Goal: Complete application form

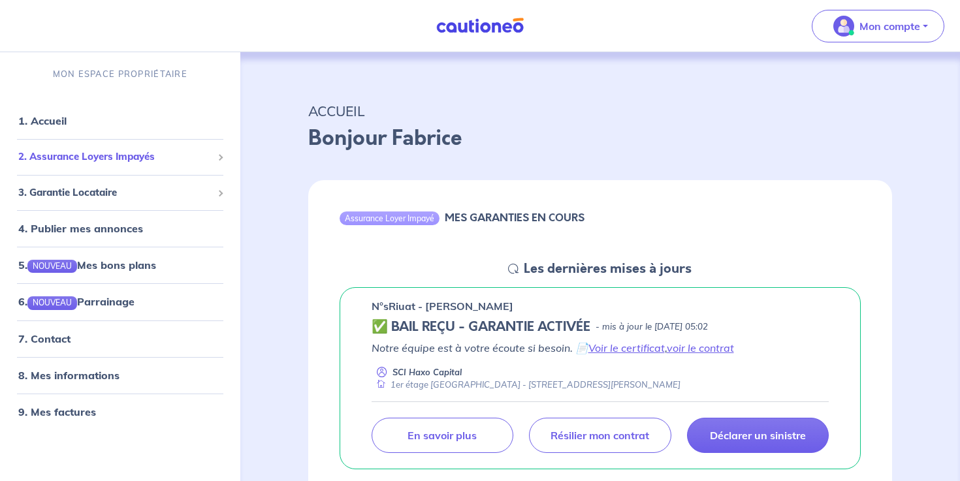
click at [137, 159] on span "2. Assurance Loyers Impayés" at bounding box center [115, 157] width 194 height 15
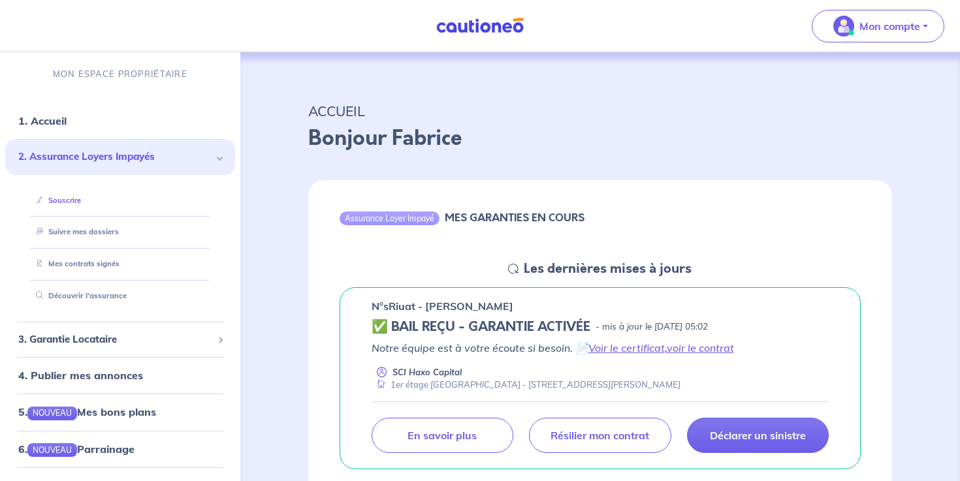
click at [69, 201] on link "Souscrire" at bounding box center [56, 200] width 50 height 9
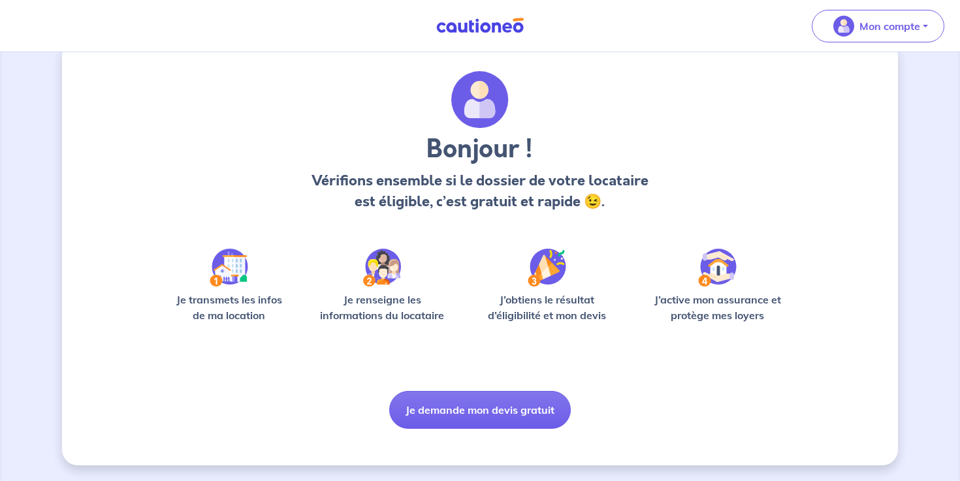
scroll to position [28, 0]
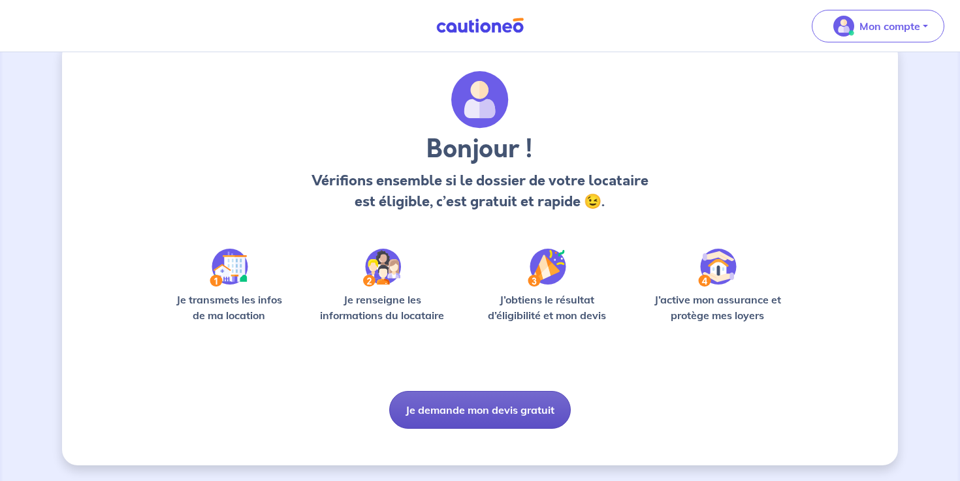
click at [492, 403] on button "Je demande mon devis gratuit" at bounding box center [480, 410] width 182 height 38
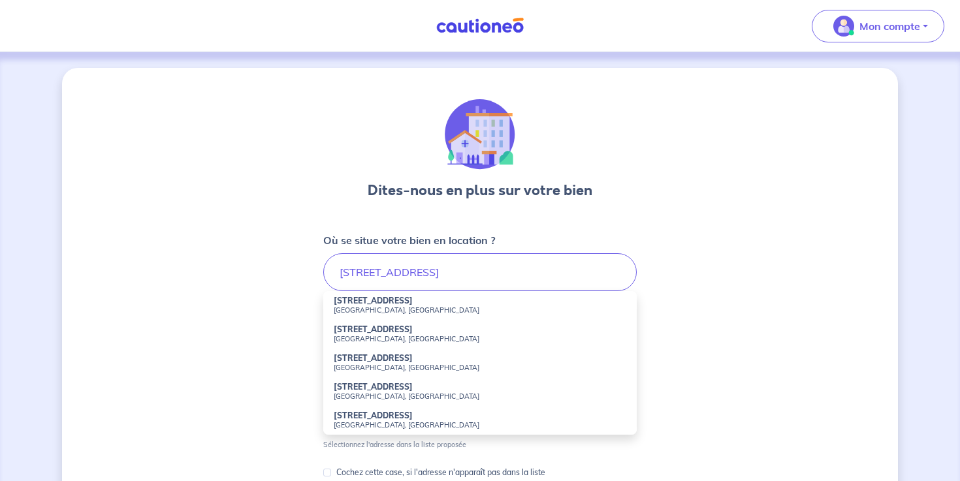
click at [389, 300] on li "[STREET_ADDRESS]" at bounding box center [479, 305] width 313 height 29
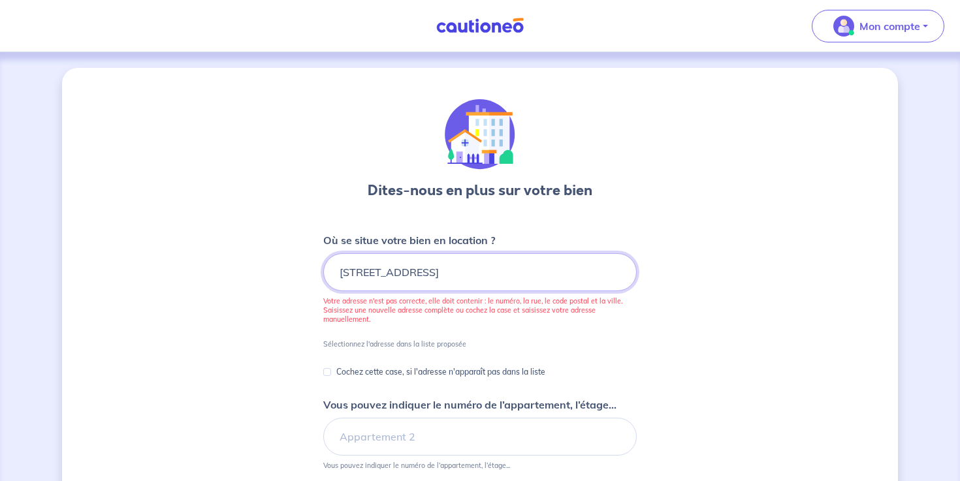
click at [492, 276] on input "[STREET_ADDRESS]" at bounding box center [479, 272] width 313 height 38
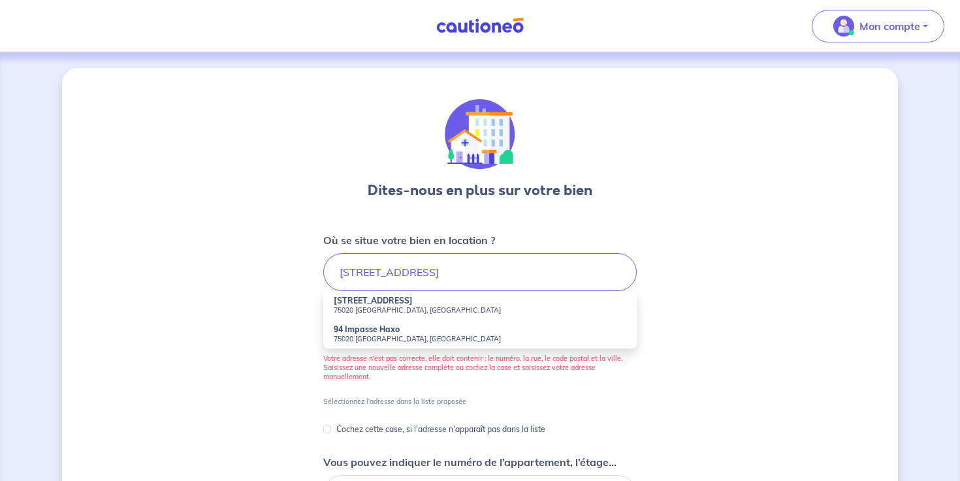
click at [355, 306] on small "75020 [GEOGRAPHIC_DATA], [GEOGRAPHIC_DATA]" at bounding box center [480, 310] width 293 height 9
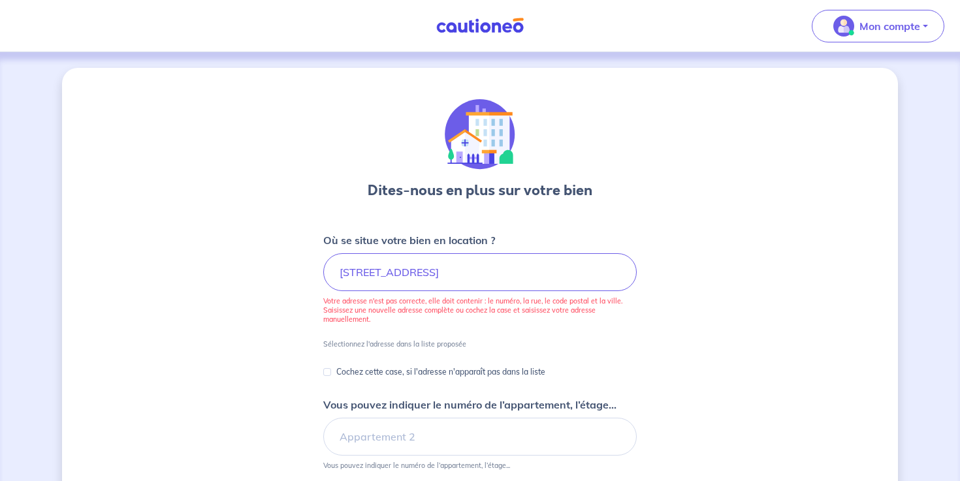
click at [693, 352] on div "Dites-nous en plus sur votre bien Où se situe votre bien en location ? 94 Rue H…" at bounding box center [480, 432] width 836 height 728
click at [433, 445] on input "Vous pouvez indiquer le numéro de l’appartement, l’étage..." at bounding box center [479, 437] width 313 height 38
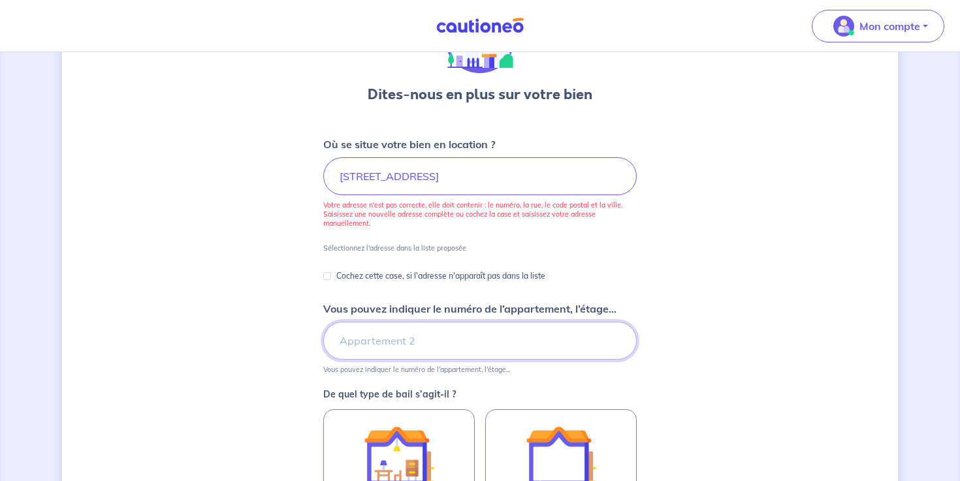
scroll to position [110, 0]
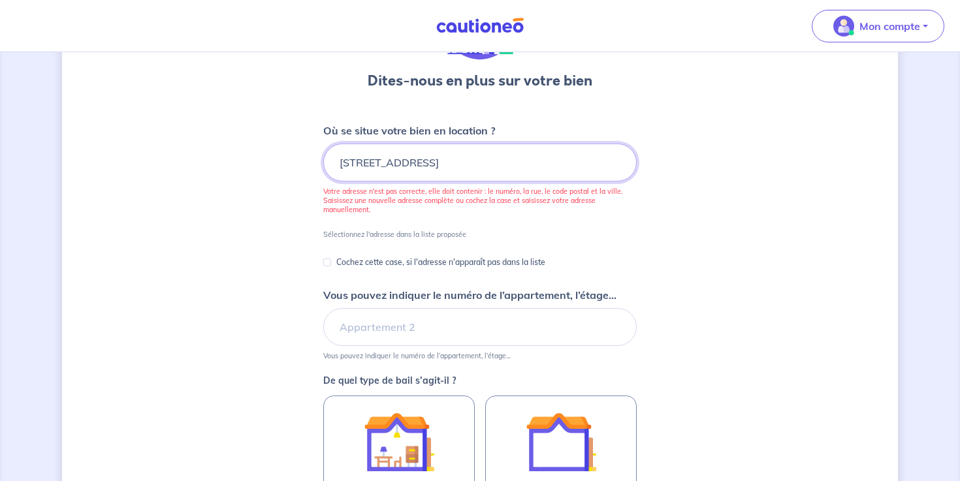
click at [354, 164] on input "[STREET_ADDRESS]" at bounding box center [479, 163] width 313 height 38
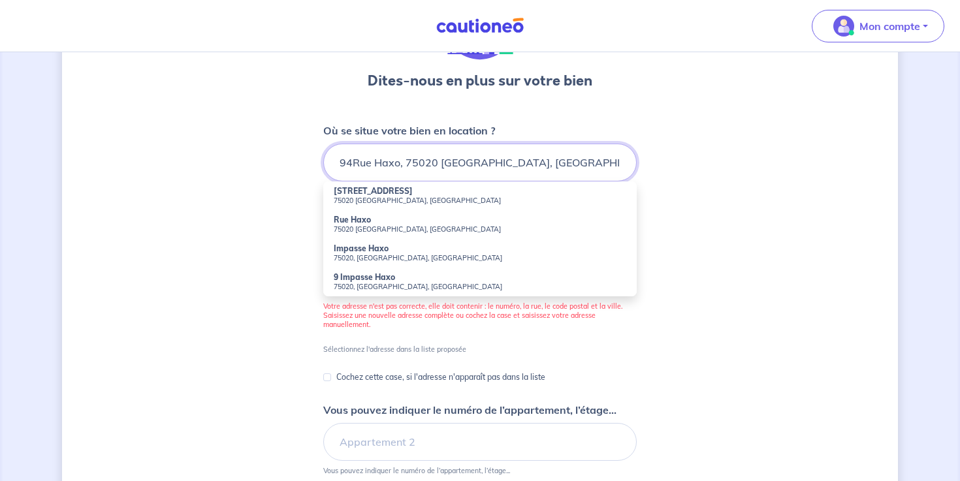
type input "[STREET_ADDRESS]"
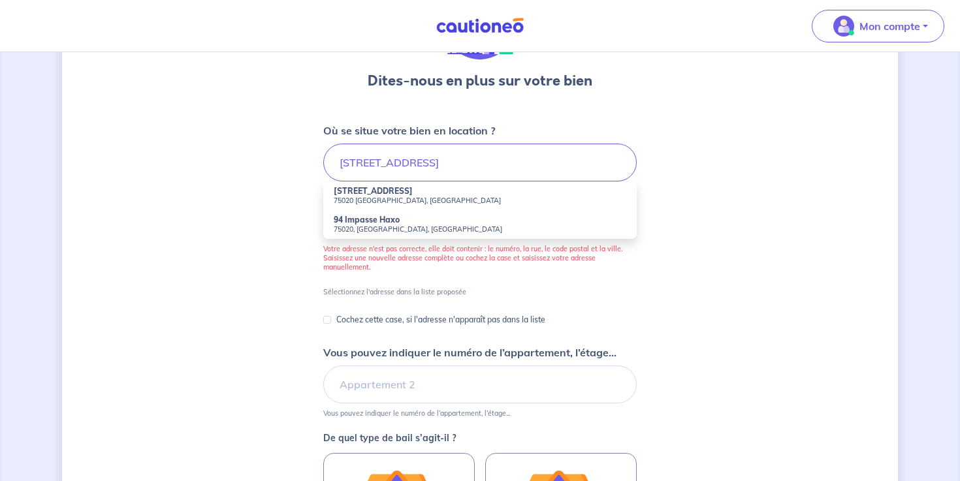
click at [349, 197] on small "75020 [GEOGRAPHIC_DATA], [GEOGRAPHIC_DATA]" at bounding box center [480, 200] width 293 height 9
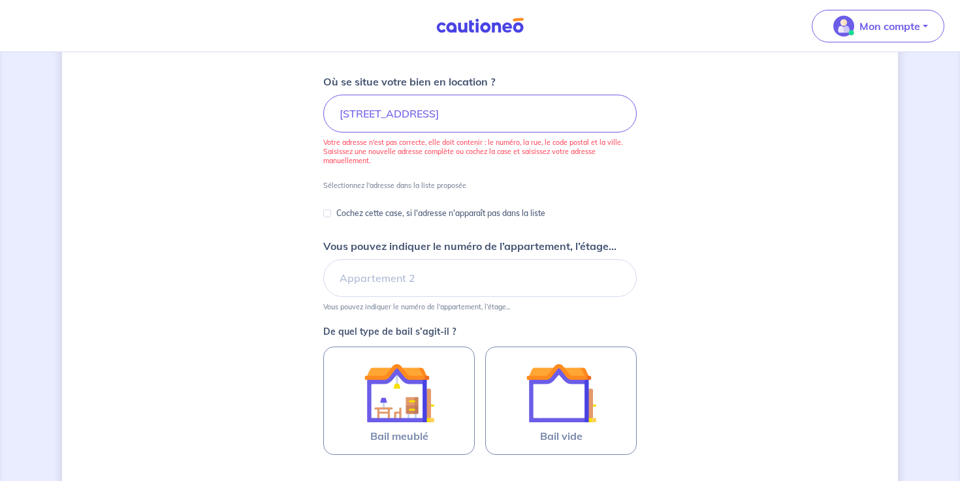
scroll to position [165, 0]
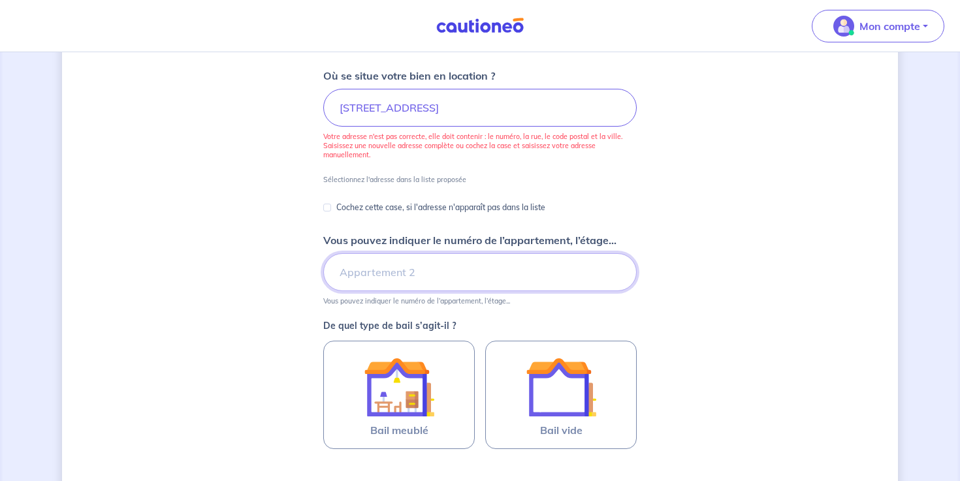
click at [466, 276] on input "Vous pouvez indiquer le numéro de l’appartement, l’étage..." at bounding box center [479, 272] width 313 height 38
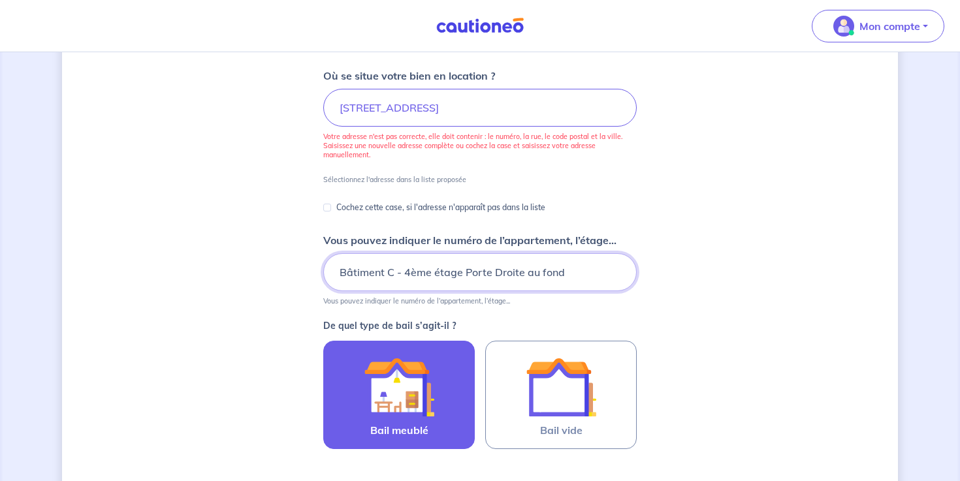
type input "Bâtiment C - 4ème étage Porte Droite au fond"
click at [402, 382] on img at bounding box center [399, 387] width 71 height 71
click at [0, 0] on input "Bail meublé" at bounding box center [0, 0] width 0 height 0
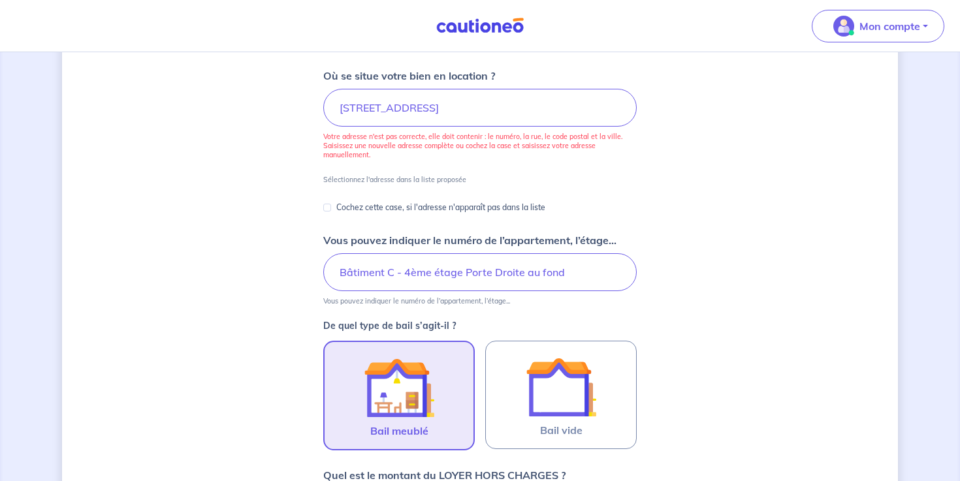
scroll to position [432, 0]
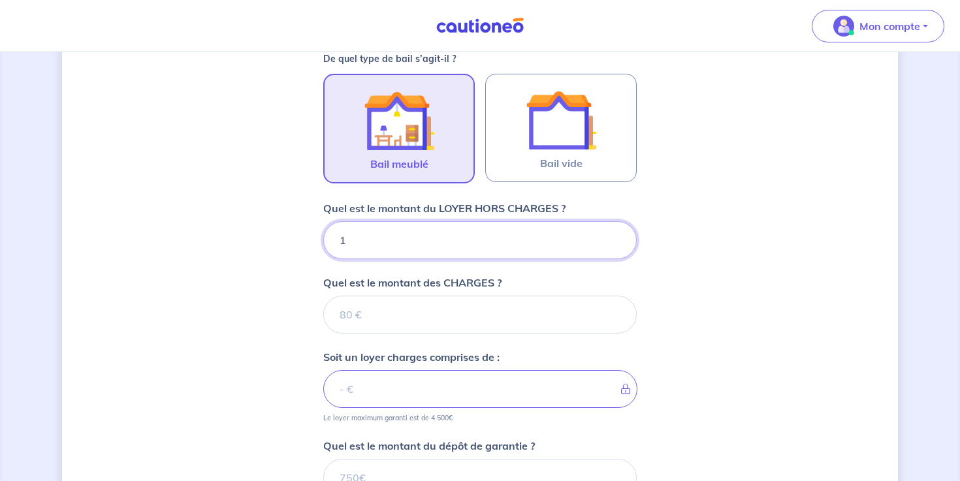
type input "15"
type input "150"
type input "1500"
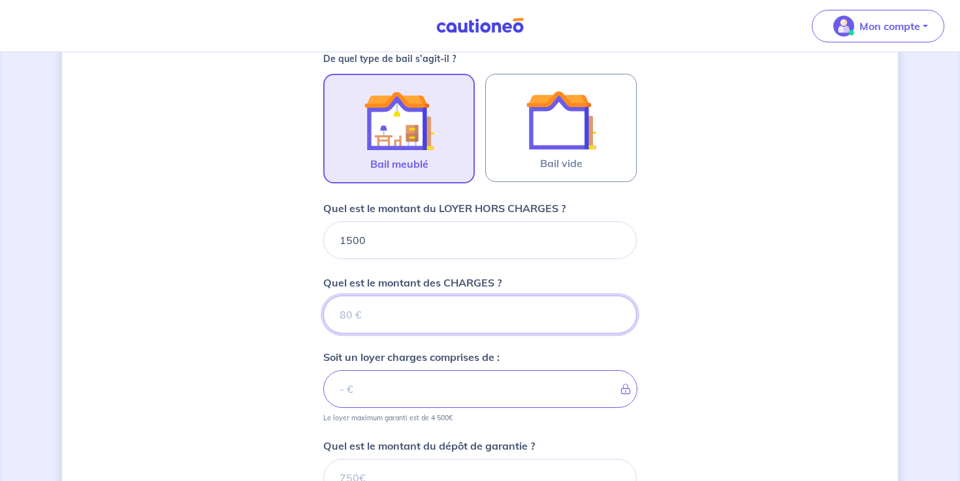
click at [453, 313] on input "Quel est le montant des CHARGES ?" at bounding box center [479, 315] width 313 height 38
type input "21"
type input "1502"
type input "215"
type input "1715"
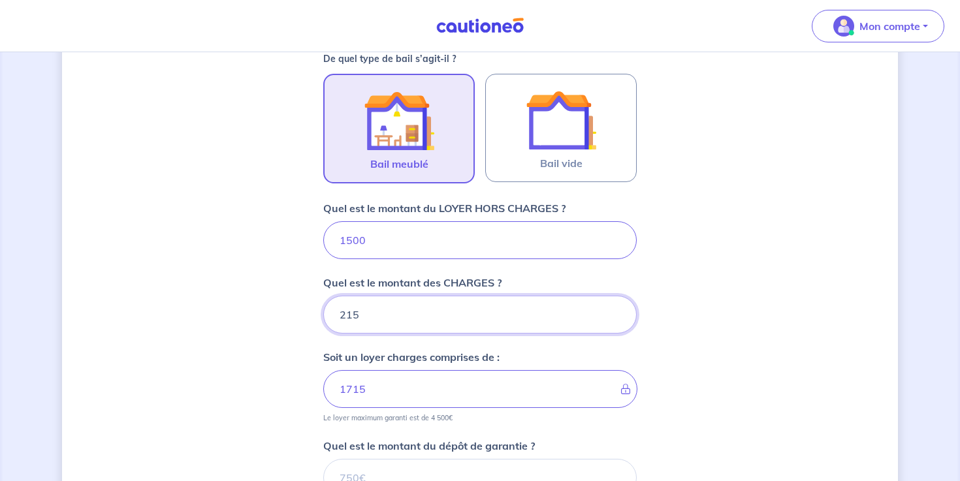
type input "215"
click at [717, 342] on div "Dites-nous en plus sur votre bien Où se situe votre bien en location ? 94 Rue H…" at bounding box center [480, 163] width 836 height 1055
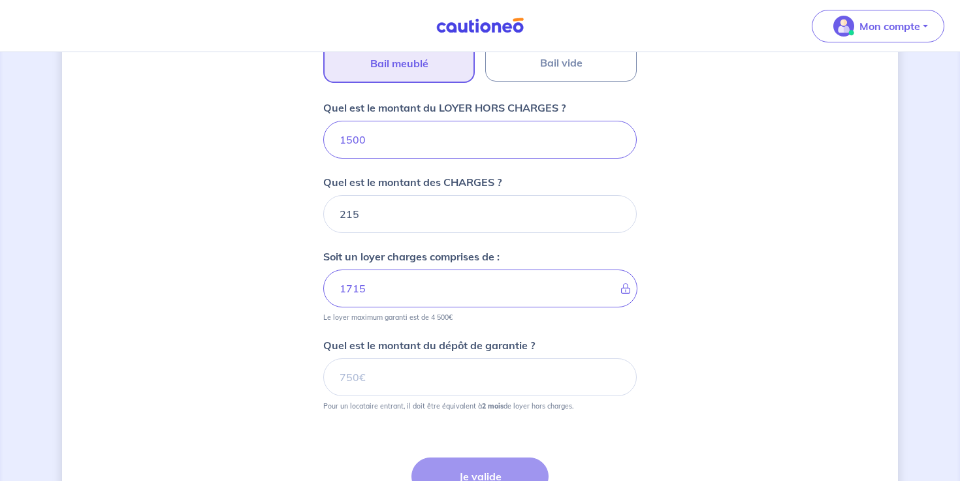
scroll to position [561, 0]
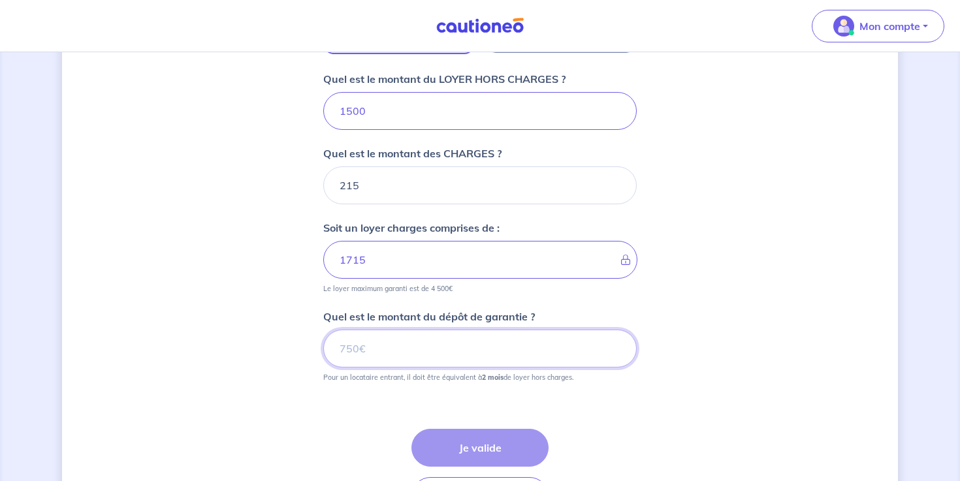
click at [455, 353] on input "Quel est le montant du dépôt de garantie ?" at bounding box center [479, 349] width 313 height 38
type input "3000"
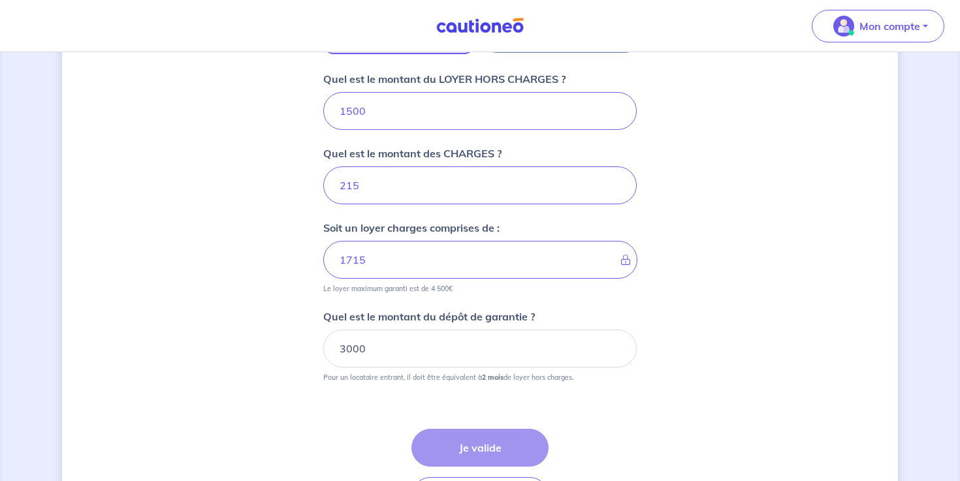
click at [483, 446] on div "Étape Précédente Précédent Je valide Je valide" at bounding box center [479, 472] width 137 height 86
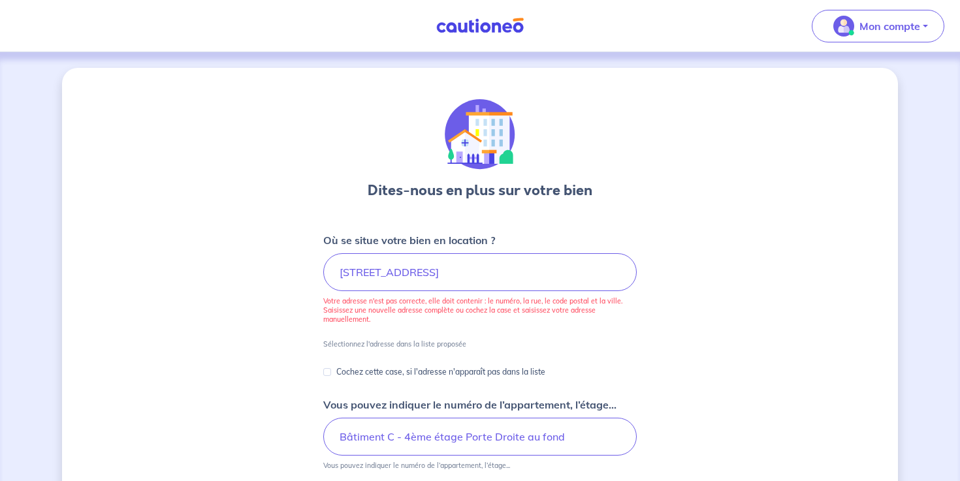
scroll to position [0, 0]
drag, startPoint x: 523, startPoint y: 278, endPoint x: 302, endPoint y: 272, distance: 221.5
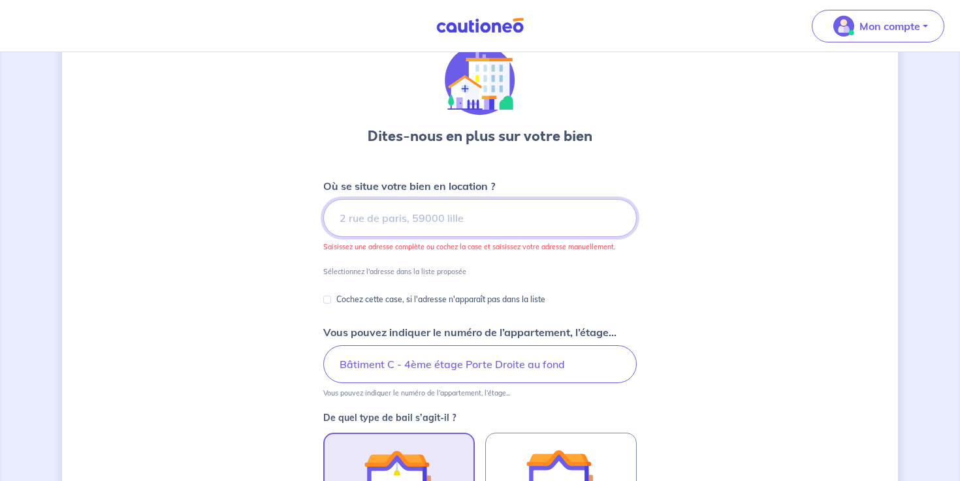
scroll to position [69, 0]
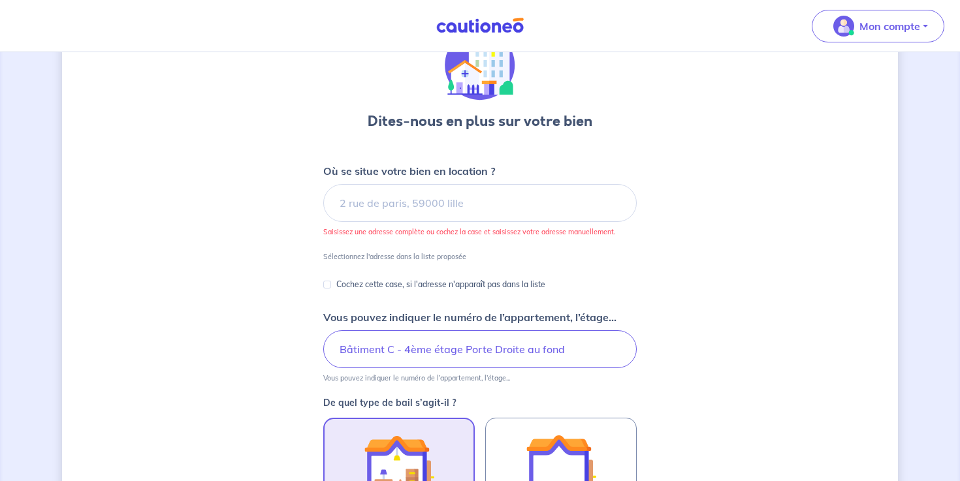
click at [336, 283] on div "Cochez cette case, si l'adresse n'apparaît pas dans la liste" at bounding box center [434, 285] width 222 height 16
click at [328, 285] on input "Cochez cette case, si l'adresse n'apparaît pas dans la liste" at bounding box center [327, 285] width 8 height 8
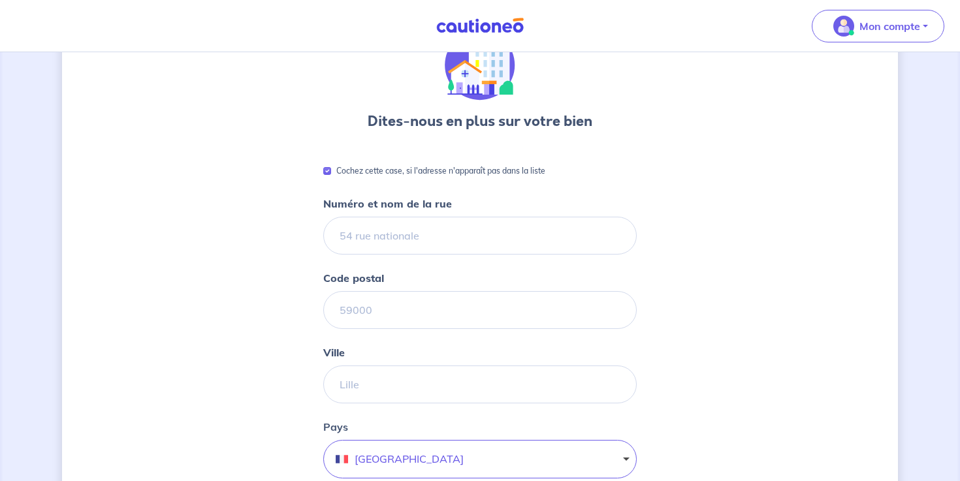
click at [326, 172] on input "Cochez cette case, si l'adresse n'apparaît pas dans la liste" at bounding box center [327, 171] width 8 height 8
checkbox input "false"
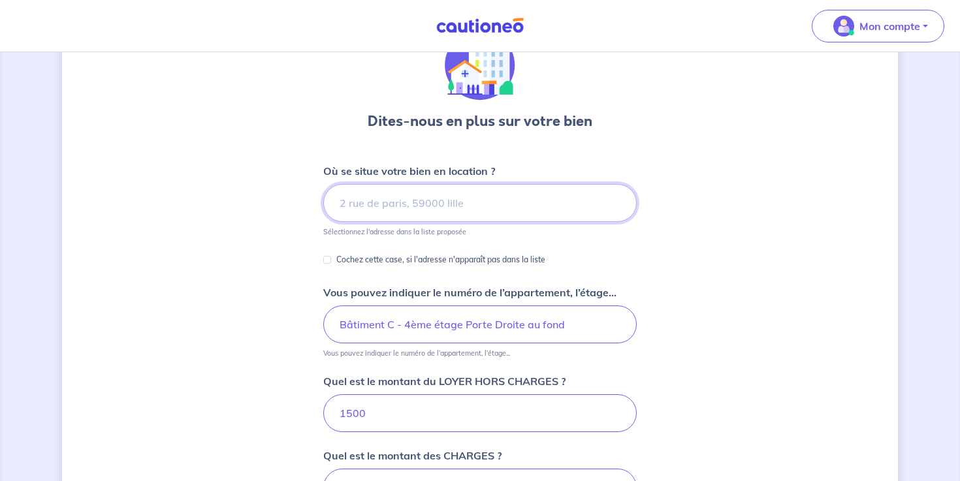
click at [378, 204] on input at bounding box center [479, 203] width 313 height 38
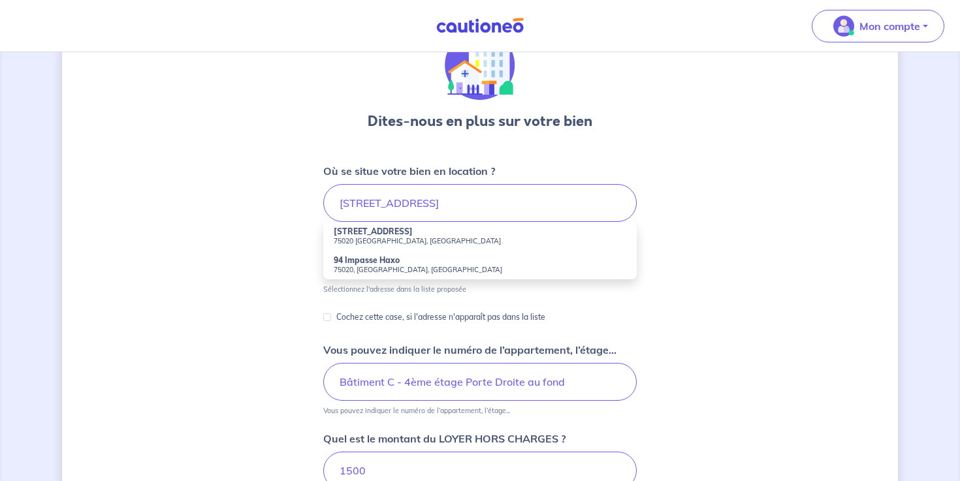
click at [365, 241] on small "75020 [GEOGRAPHIC_DATA], [GEOGRAPHIC_DATA]" at bounding box center [480, 240] width 293 height 9
type input "[STREET_ADDRESS]"
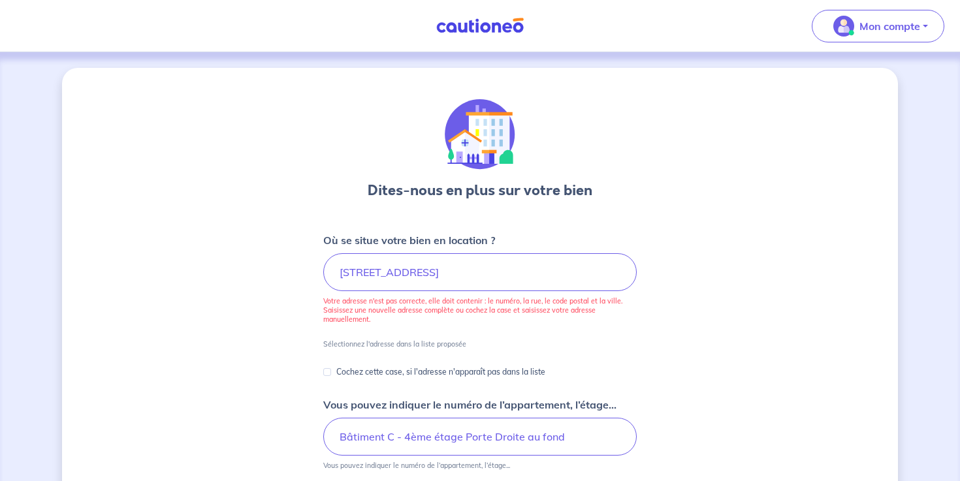
scroll to position [0, 0]
click at [859, 29] on p "Mon compte" at bounding box center [889, 26] width 61 height 16
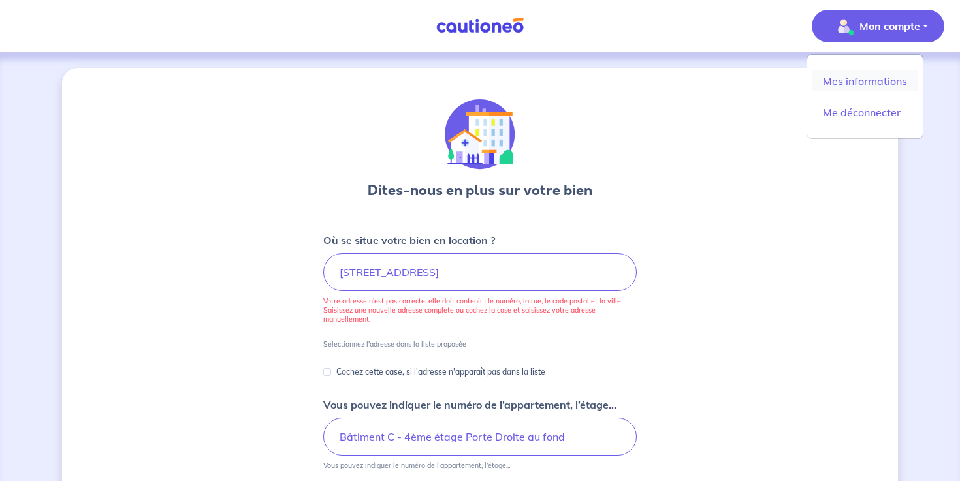
click at [859, 80] on link "Mes informations" at bounding box center [864, 81] width 105 height 21
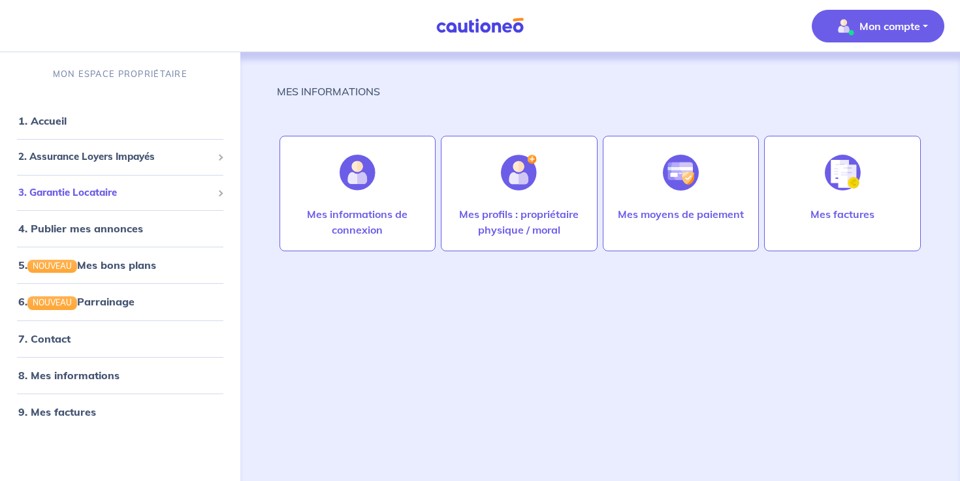
click at [61, 191] on span "3. Garantie Locataire" at bounding box center [115, 192] width 194 height 15
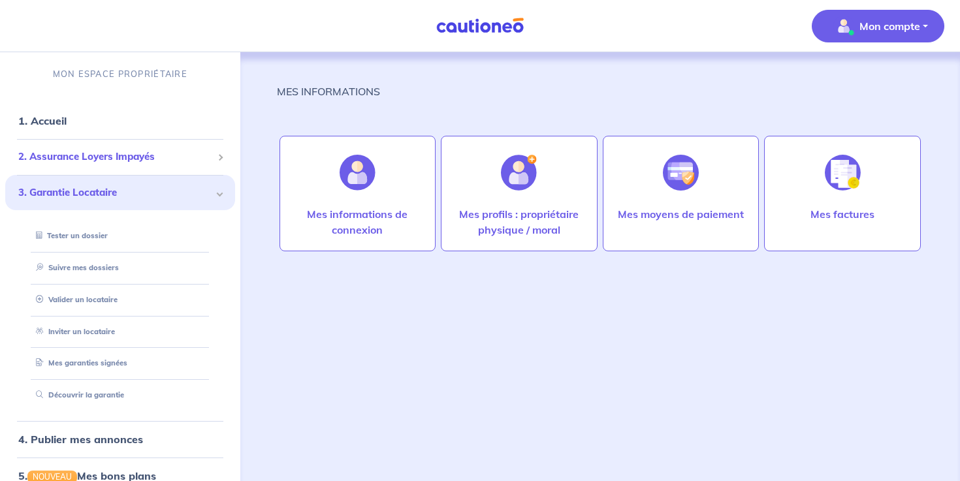
click at [92, 157] on span "2. Assurance Loyers Impayés" at bounding box center [115, 157] width 194 height 15
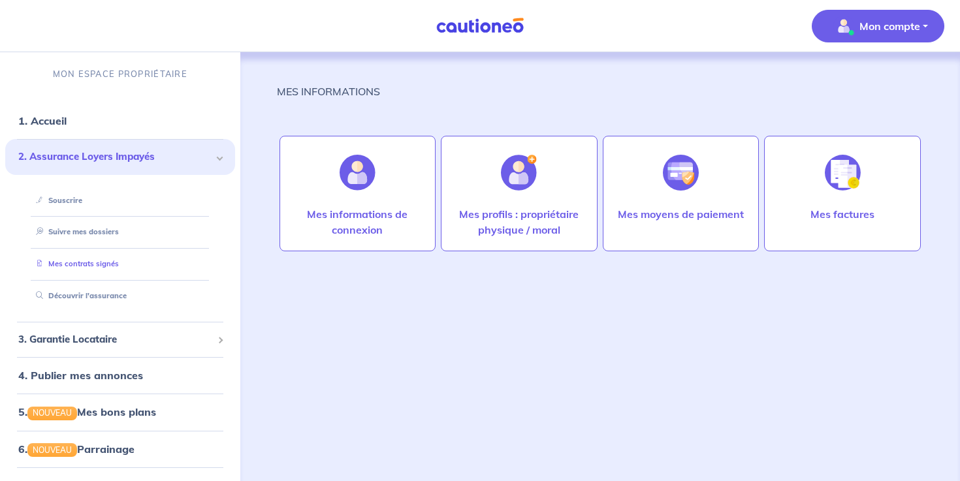
click at [93, 262] on link "Mes contrats signés" at bounding box center [75, 263] width 88 height 9
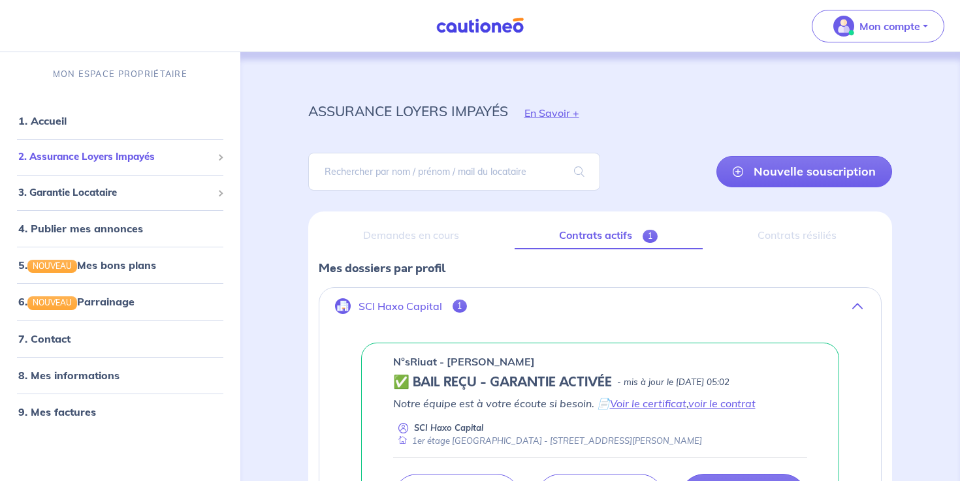
click at [101, 157] on span "2. Assurance Loyers Impayés" at bounding box center [115, 157] width 194 height 15
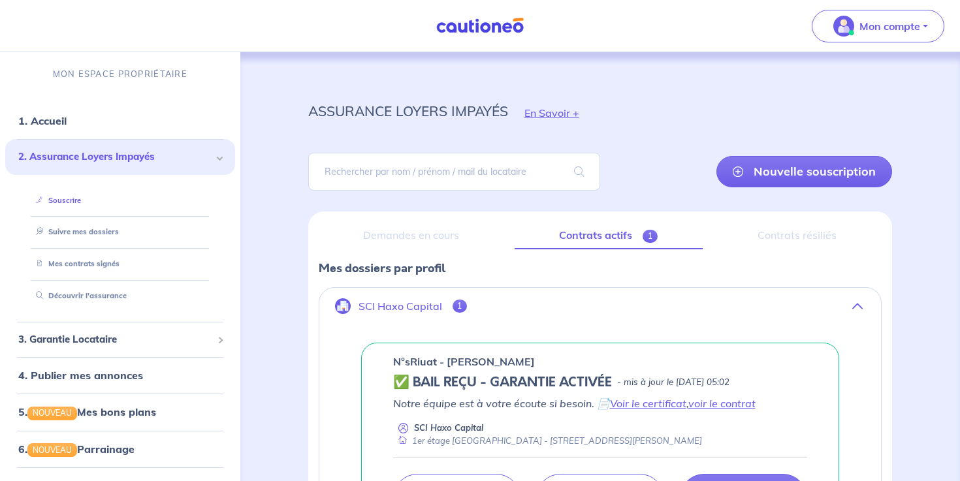
click at [65, 200] on link "Souscrire" at bounding box center [56, 200] width 50 height 9
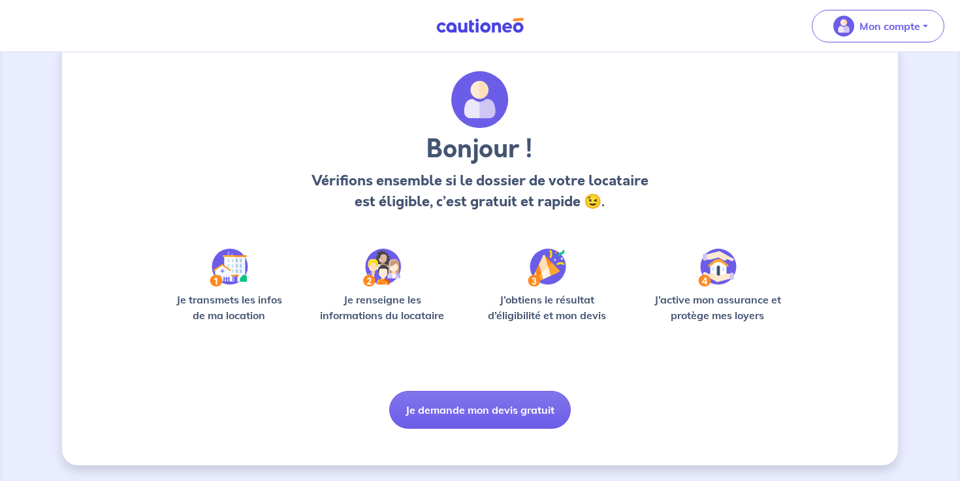
scroll to position [28, 0]
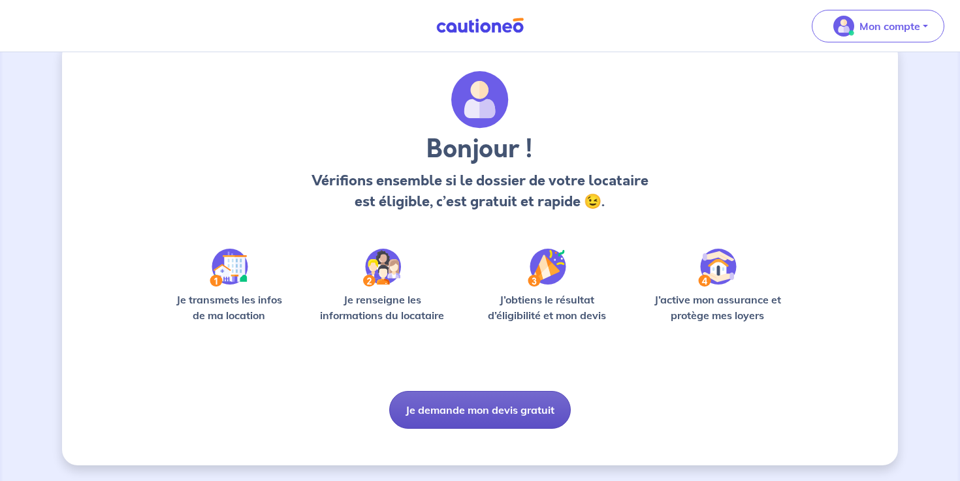
click at [493, 411] on button "Je demande mon devis gratuit" at bounding box center [480, 410] width 182 height 38
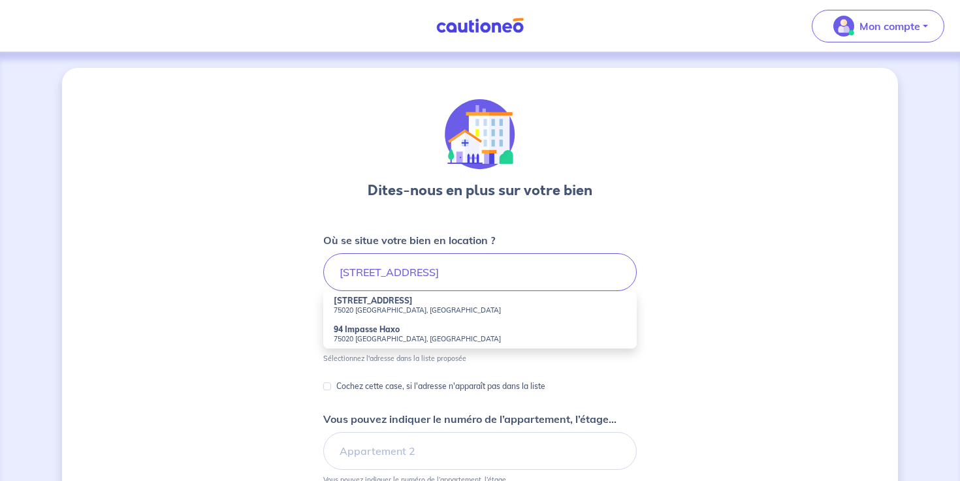
click at [359, 303] on strong "[STREET_ADDRESS]" at bounding box center [373, 301] width 79 height 10
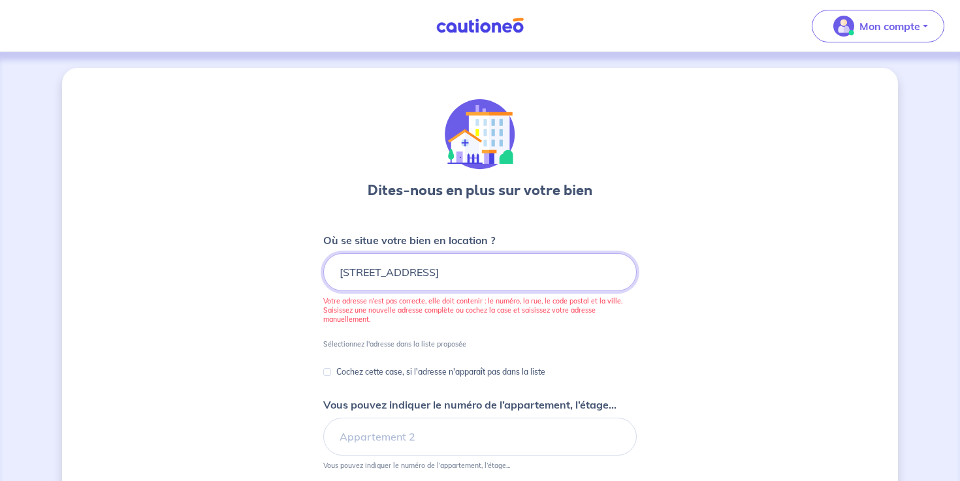
click at [497, 272] on input "[STREET_ADDRESS]" at bounding box center [479, 272] width 313 height 38
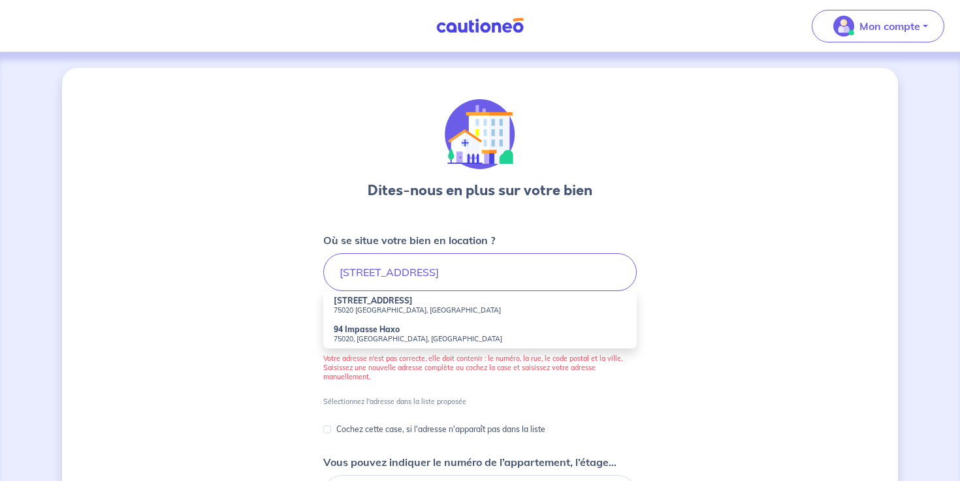
click at [348, 303] on strong "[STREET_ADDRESS]" at bounding box center [373, 301] width 79 height 10
type input "[STREET_ADDRESS]"
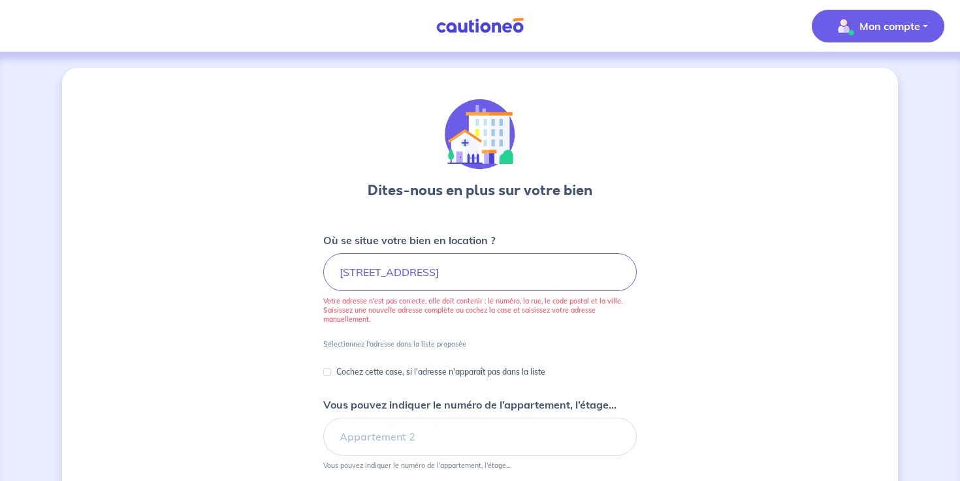
click at [876, 20] on p "Mon compte" at bounding box center [889, 26] width 61 height 16
click at [867, 120] on link "Me déconnecter" at bounding box center [864, 112] width 105 height 21
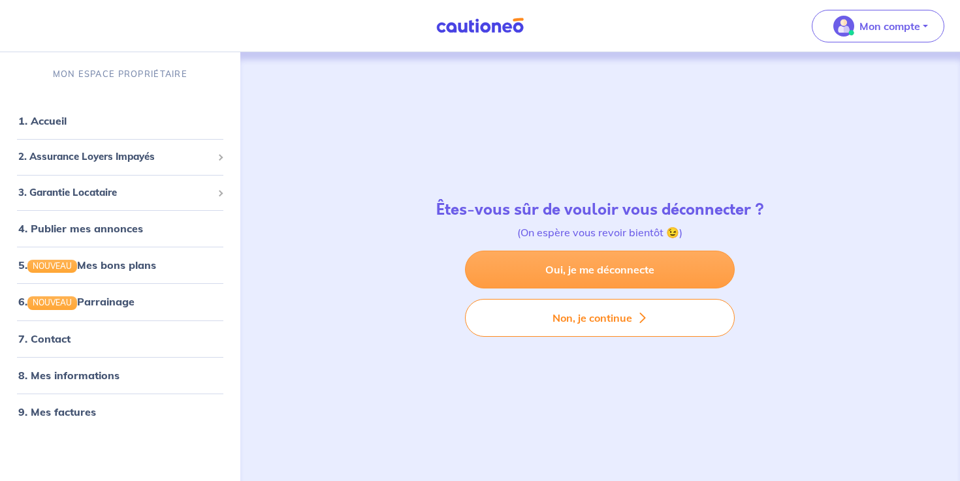
click at [623, 270] on link "Oui, je me déconnecte" at bounding box center [600, 270] width 270 height 38
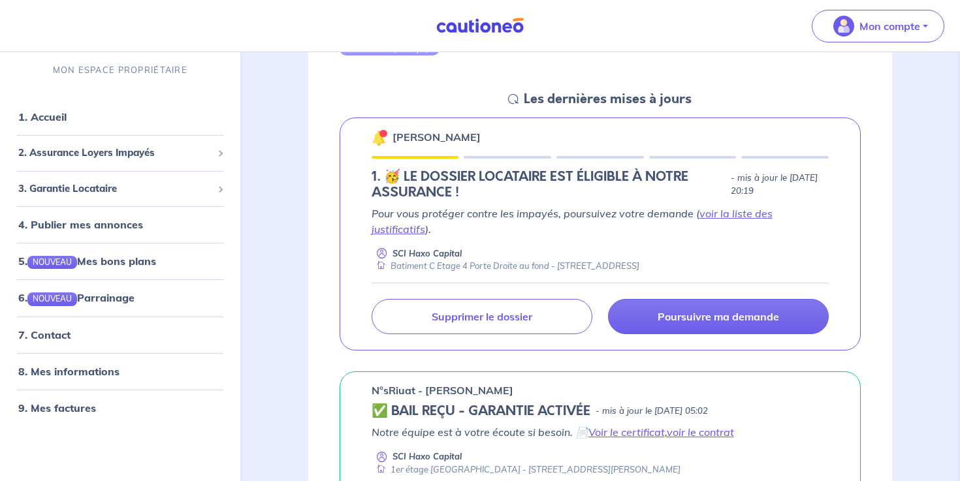
scroll to position [170, 0]
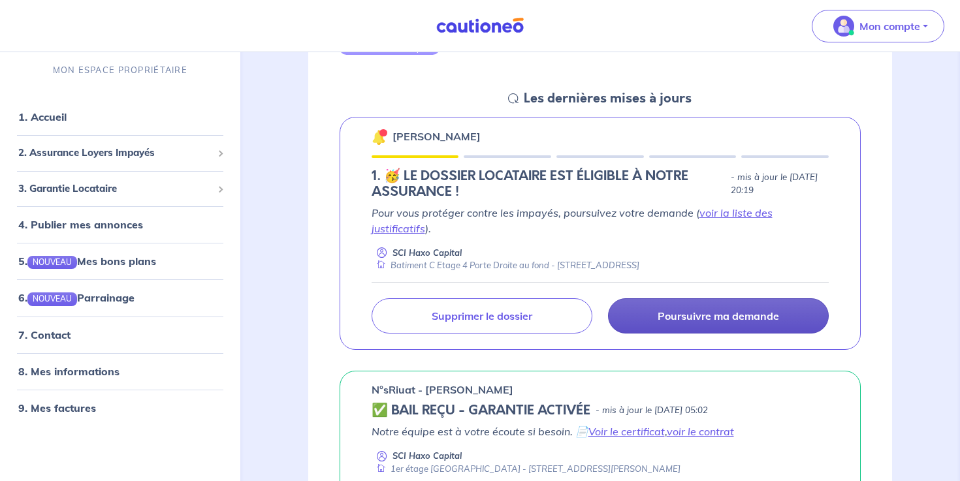
click at [709, 316] on p "Poursuivre ma demande" at bounding box center [718, 316] width 121 height 13
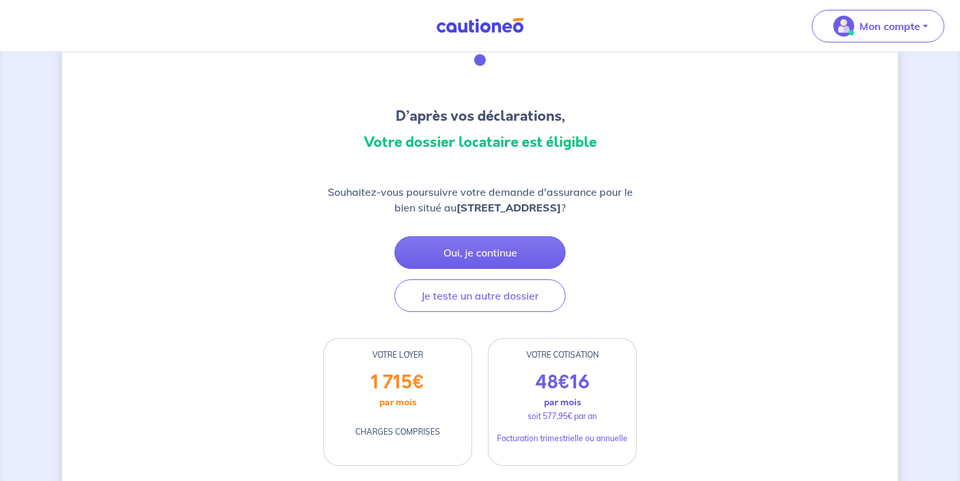
scroll to position [75, 0]
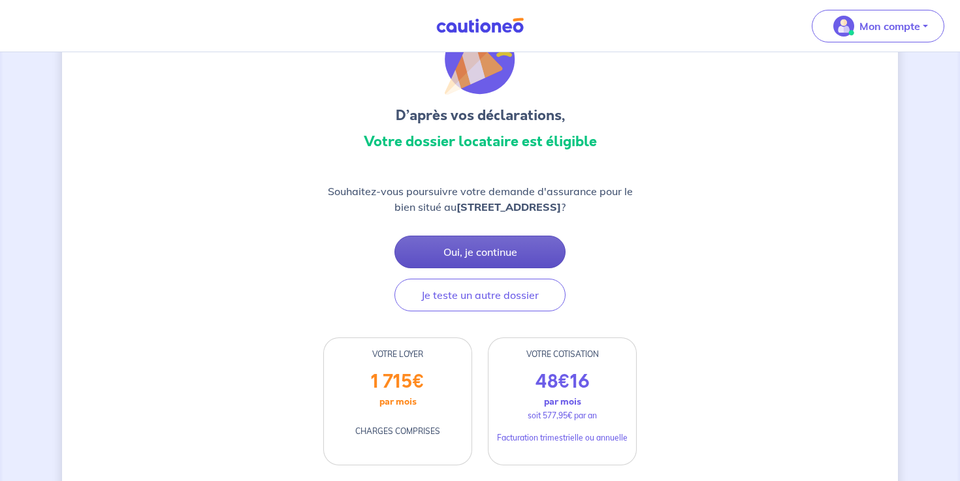
click at [481, 251] on button "Oui, je continue" at bounding box center [479, 252] width 171 height 33
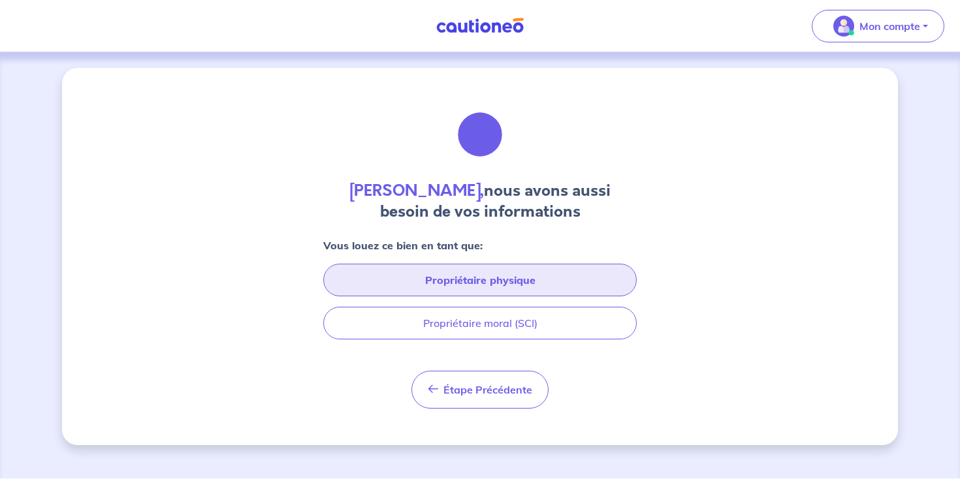
click at [504, 275] on button "Propriétaire physique" at bounding box center [479, 280] width 313 height 33
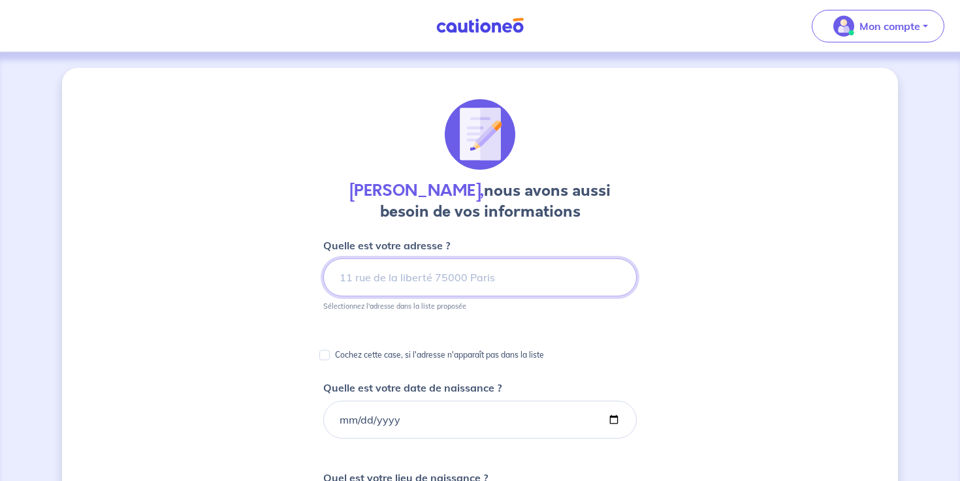
click at [504, 274] on input at bounding box center [479, 278] width 313 height 38
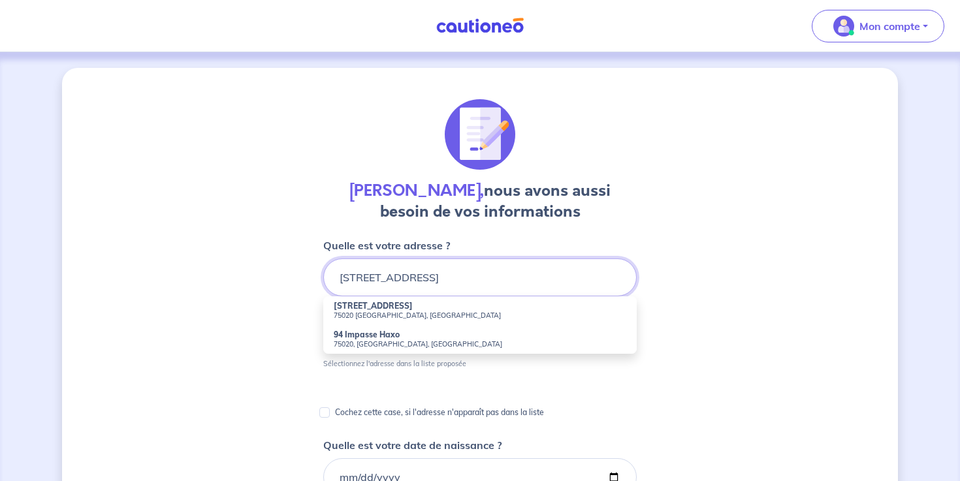
type input "[STREET_ADDRESS]"
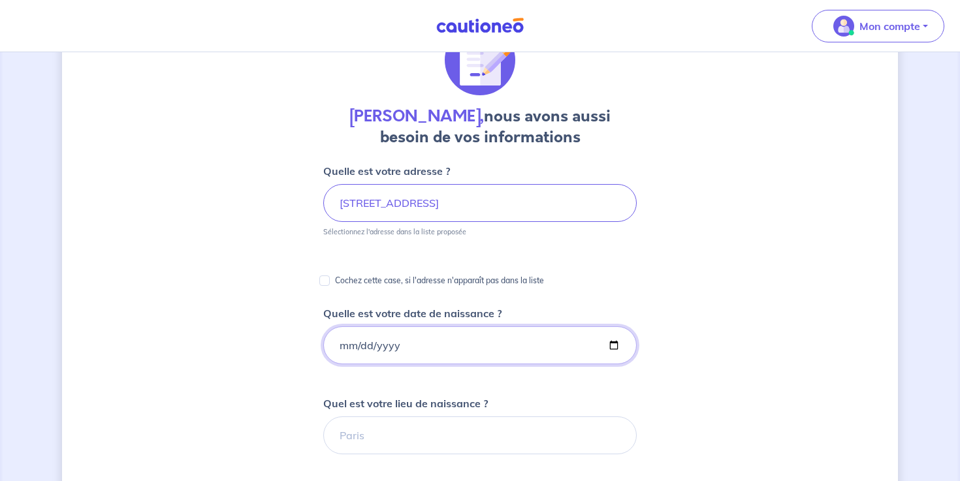
scroll to position [77, 0]
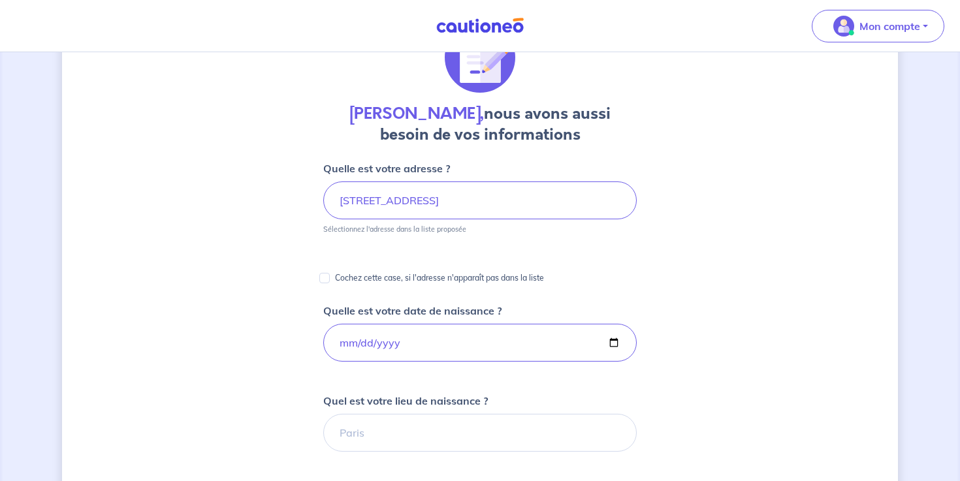
type input "[DATE]"
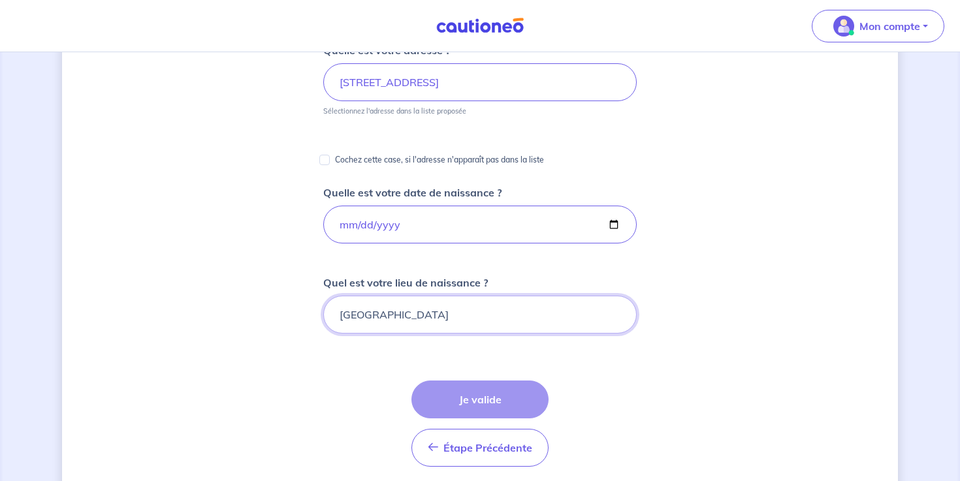
scroll to position [229, 0]
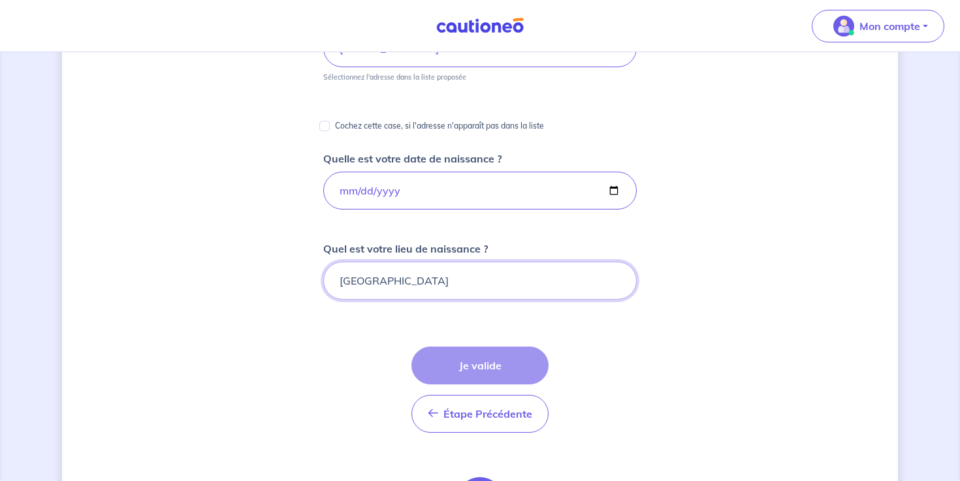
type input "[GEOGRAPHIC_DATA]"
click at [620, 344] on form "Quelle est votre adresse ? [STREET_ADDRESS] Sélectionnez l'adresse dans la list…" at bounding box center [479, 327] width 313 height 639
click at [480, 367] on div "Étape Précédente Précédent Je valide Je valide" at bounding box center [479, 390] width 137 height 86
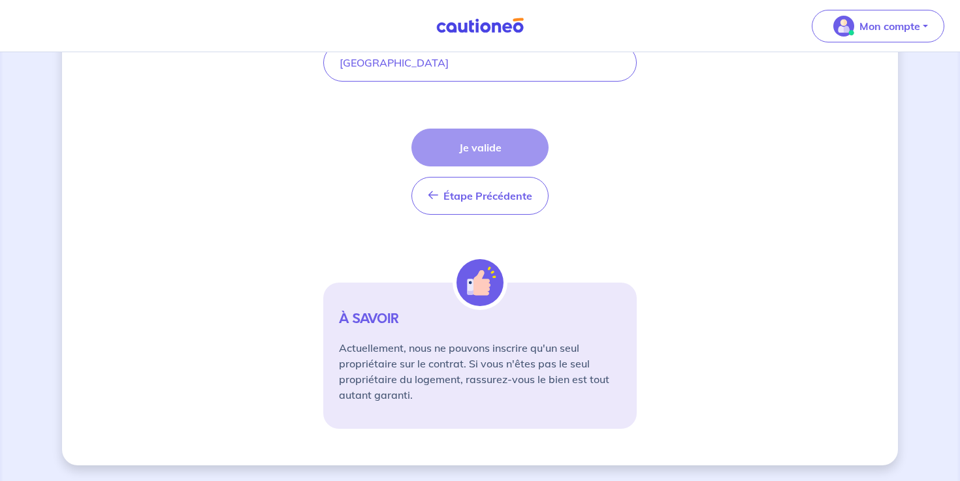
scroll to position [447, 0]
click at [35, 447] on div "[PERSON_NAME], nous avons aussi besoin de vos informations Quelle est votre adr…" at bounding box center [480, 43] width 960 height 876
click at [485, 202] on button "Étape Précédente Précédent" at bounding box center [479, 196] width 137 height 38
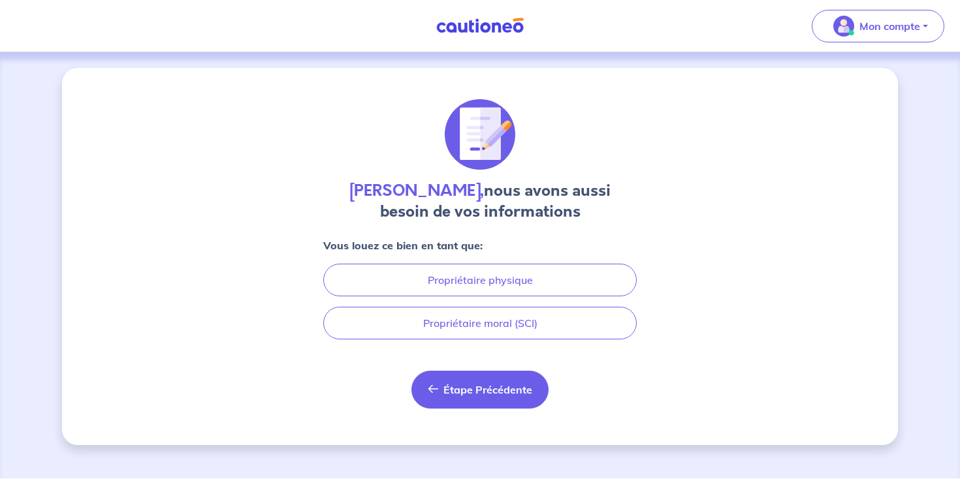
click at [484, 391] on span "Étape Précédente" at bounding box center [487, 389] width 89 height 13
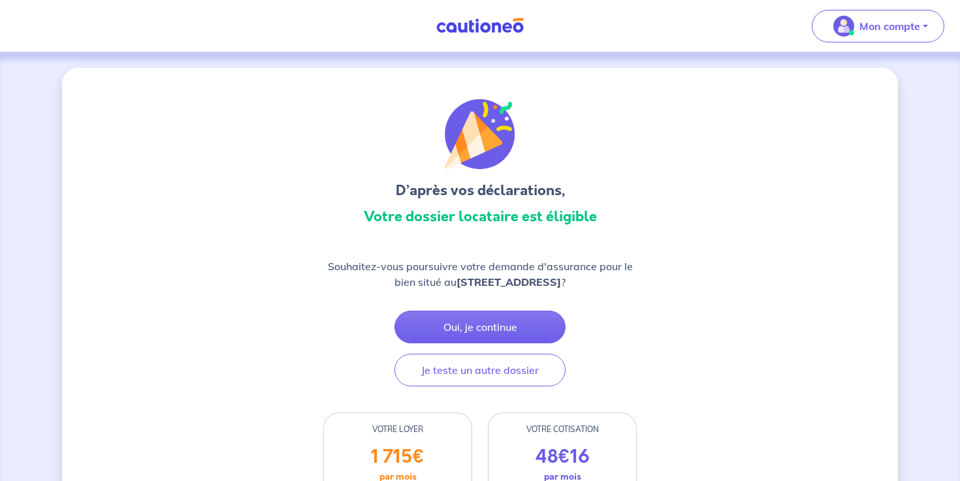
click at [496, 24] on img at bounding box center [480, 26] width 98 height 16
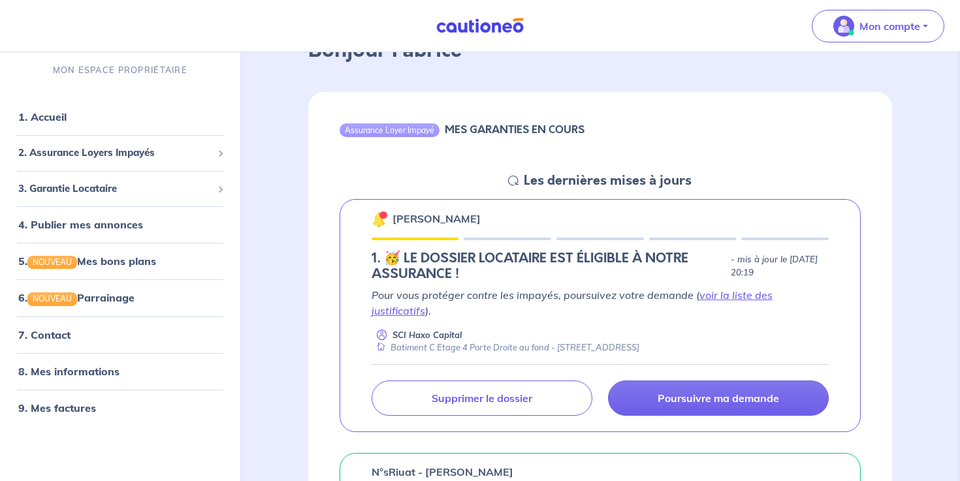
scroll to position [91, 0]
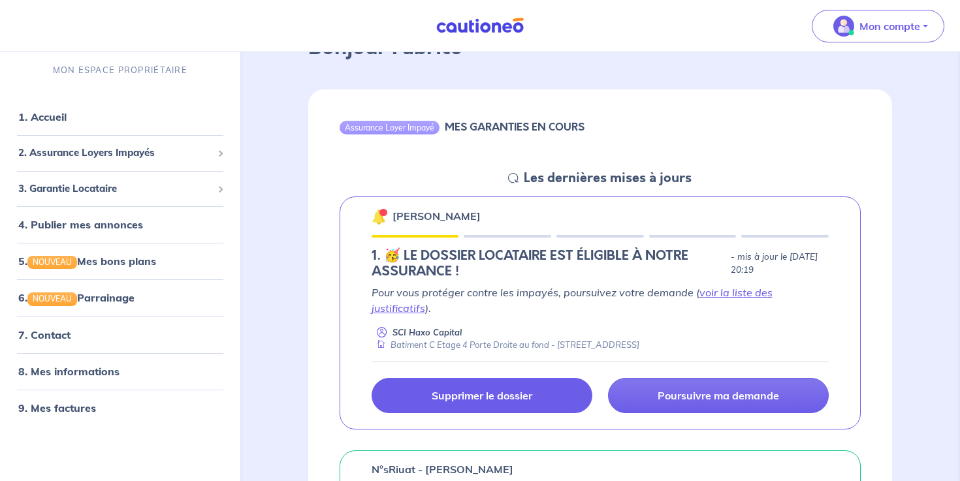
click at [498, 389] on p "Supprimer le dossier" at bounding box center [482, 395] width 101 height 13
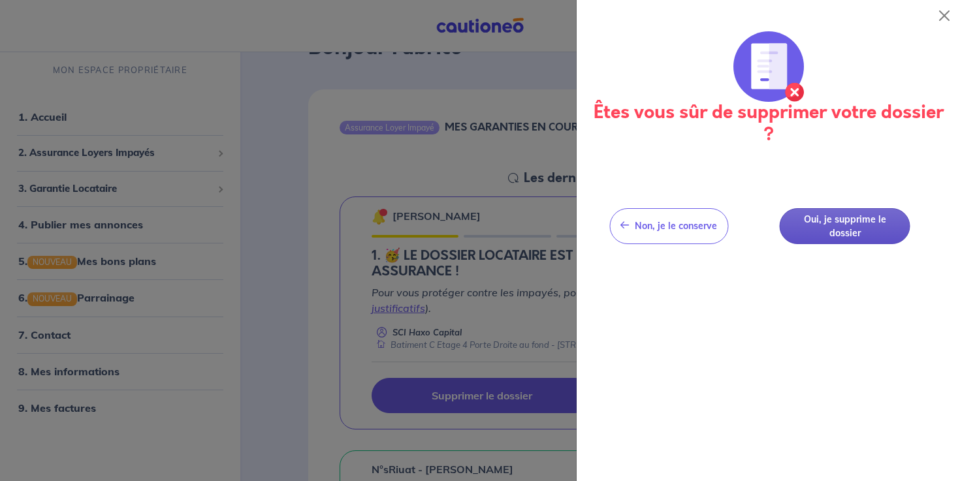
click at [826, 225] on button "Oui, je supprime le dossier" at bounding box center [845, 226] width 131 height 36
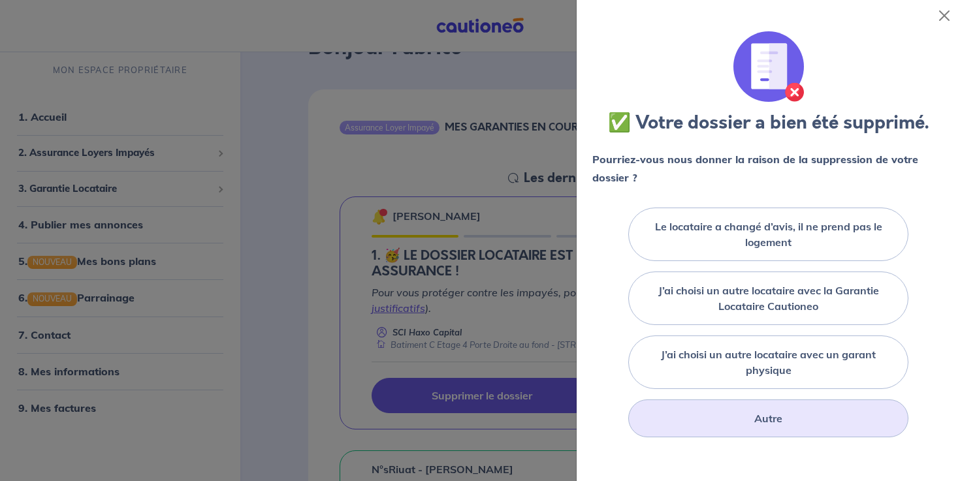
click at [782, 421] on div "Autre" at bounding box center [768, 419] width 280 height 38
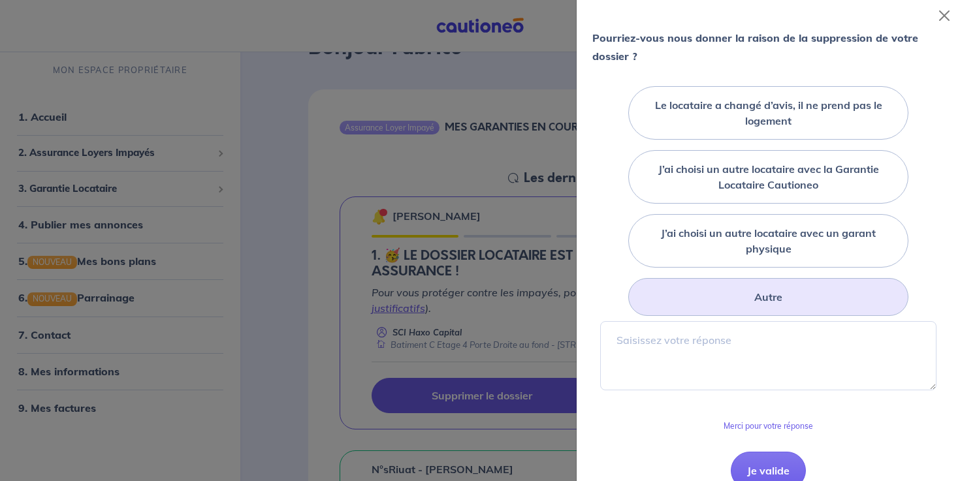
scroll to position [158, 0]
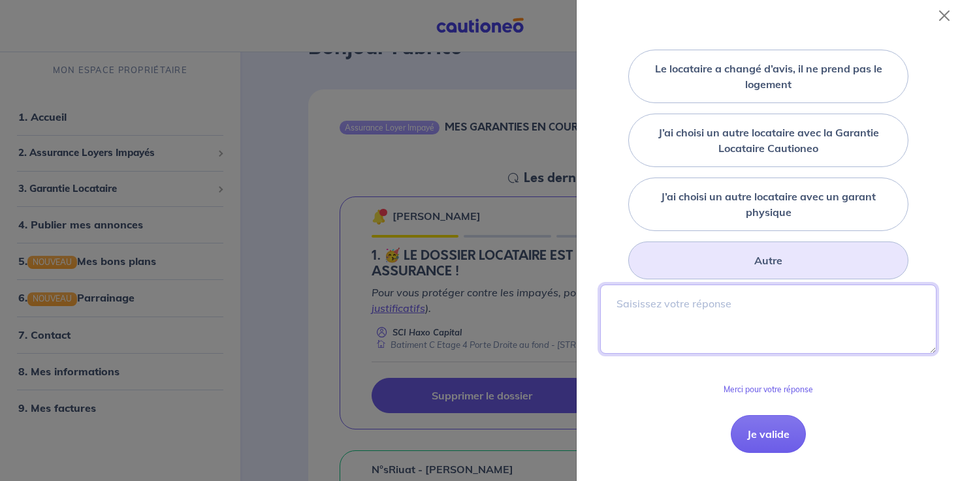
click at [782, 337] on textarea at bounding box center [768, 319] width 336 height 69
click at [863, 298] on textarea "bug dans votre site, impossible de saisir le propri" at bounding box center [768, 319] width 336 height 69
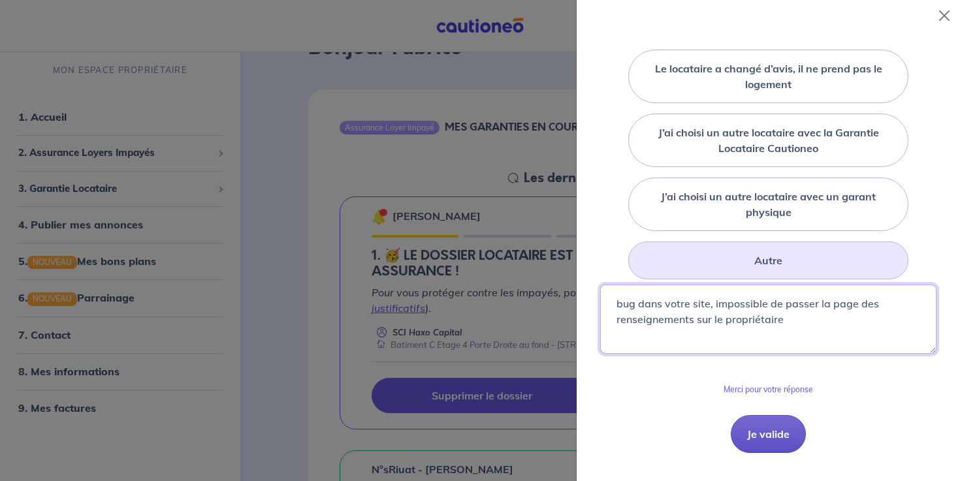
type textarea "bug dans votre site, impossible de passer la page des renseignements sur le pro…"
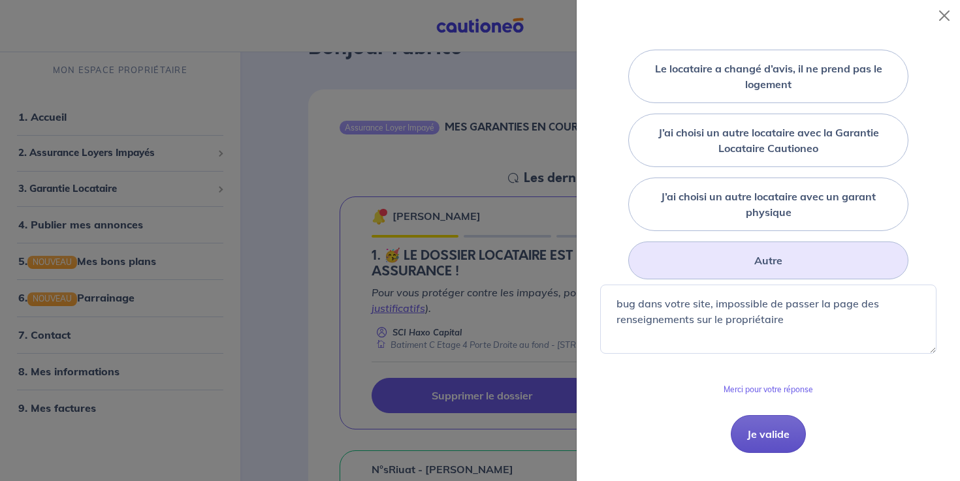
click at [784, 432] on button "Je valide" at bounding box center [768, 434] width 75 height 38
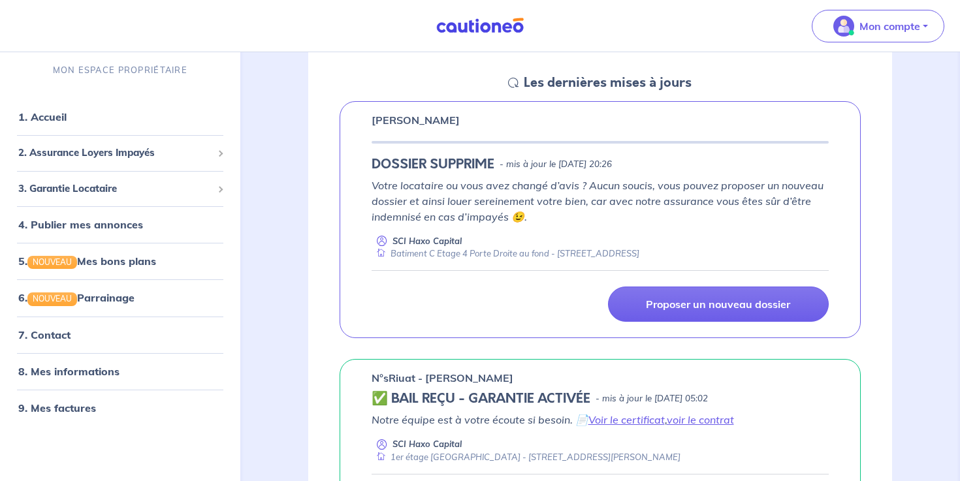
scroll to position [187, 0]
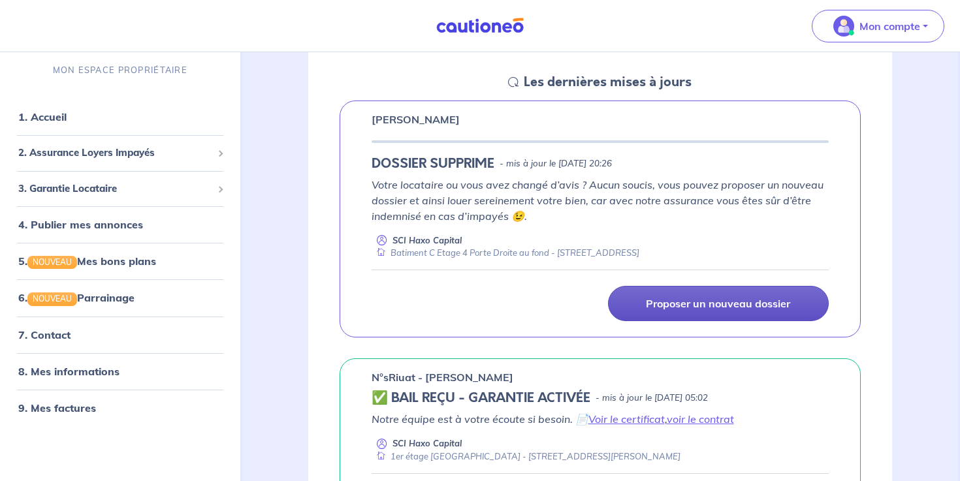
click at [705, 304] on p "Proposer un nouveau dossier" at bounding box center [718, 303] width 144 height 13
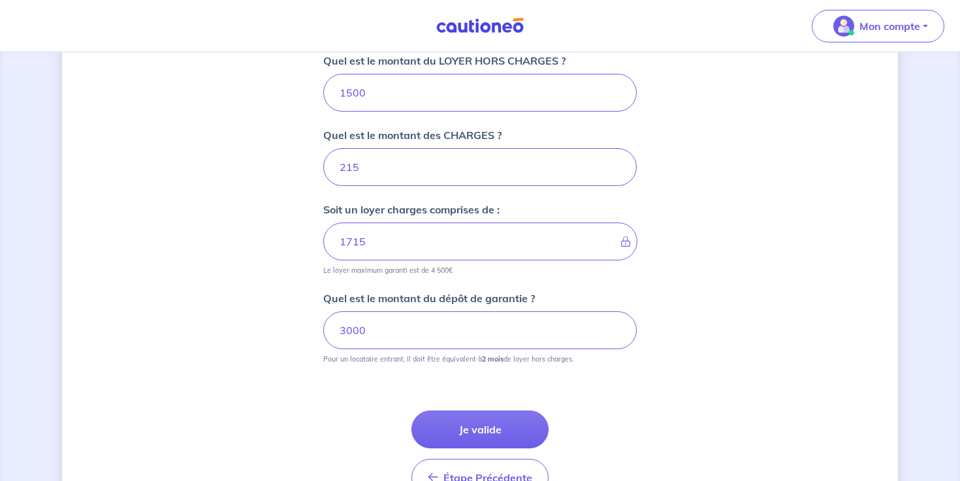
scroll to position [607, 0]
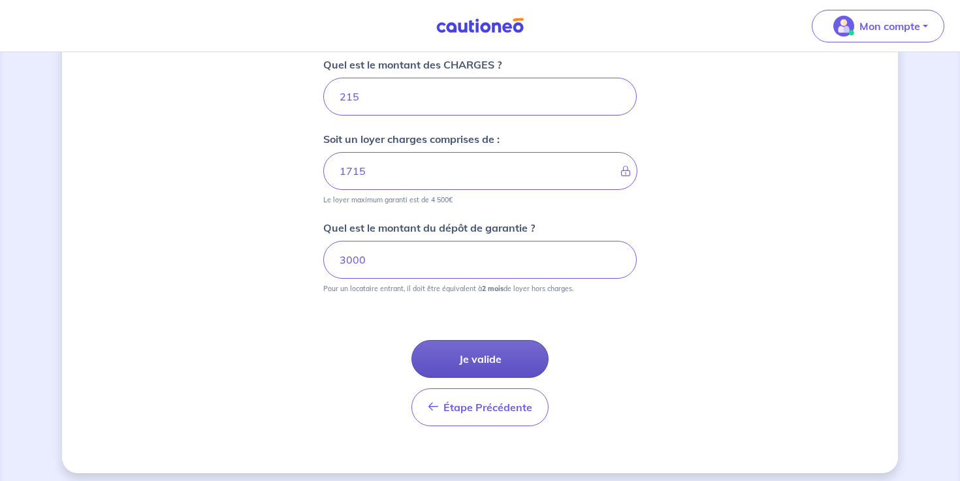
click at [486, 360] on button "Je valide" at bounding box center [479, 359] width 137 height 38
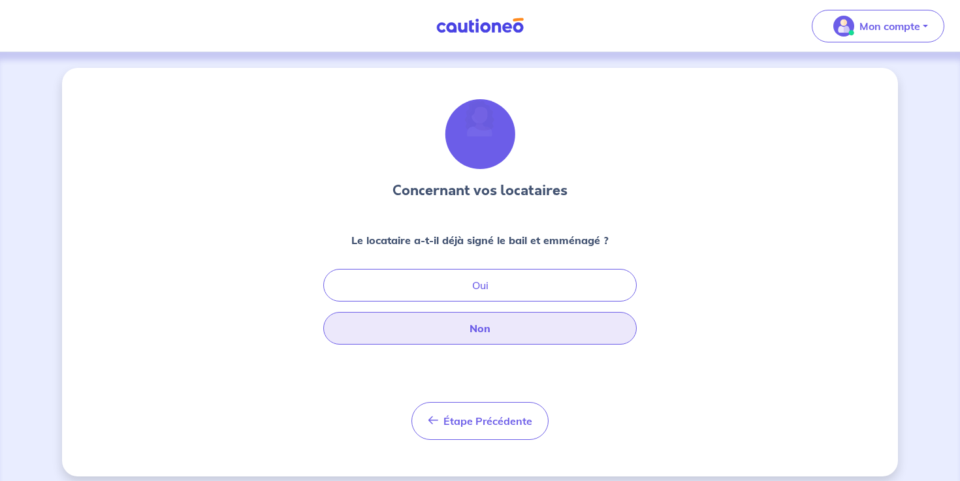
click at [489, 331] on button "Non" at bounding box center [479, 328] width 313 height 33
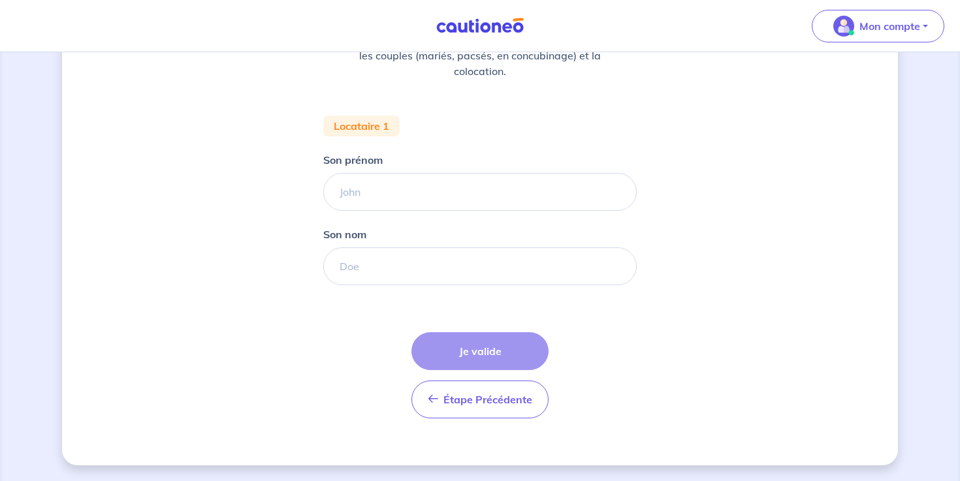
scroll to position [201, 0]
click at [415, 190] on input "Son prénom" at bounding box center [479, 192] width 313 height 38
type input "Wassim"
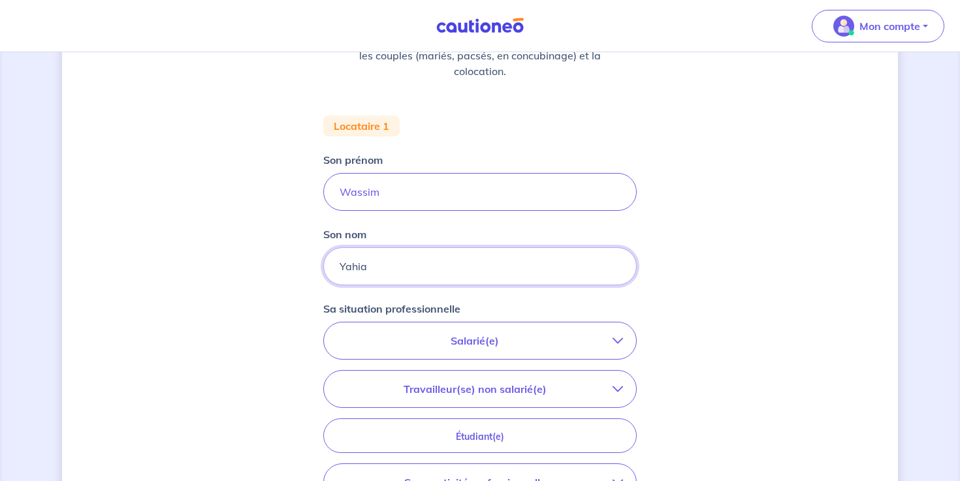
type input "Yahia"
click at [474, 349] on button "Salarié(e)" at bounding box center [480, 341] width 312 height 37
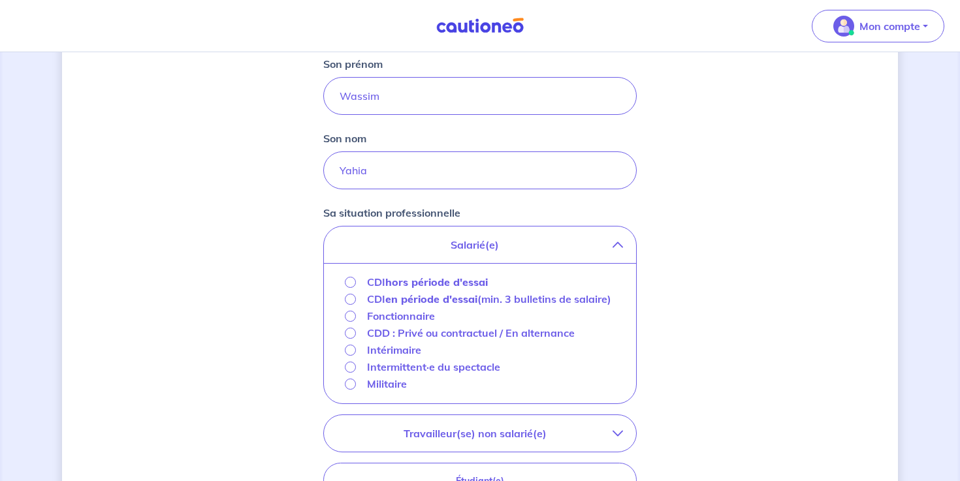
scroll to position [301, 0]
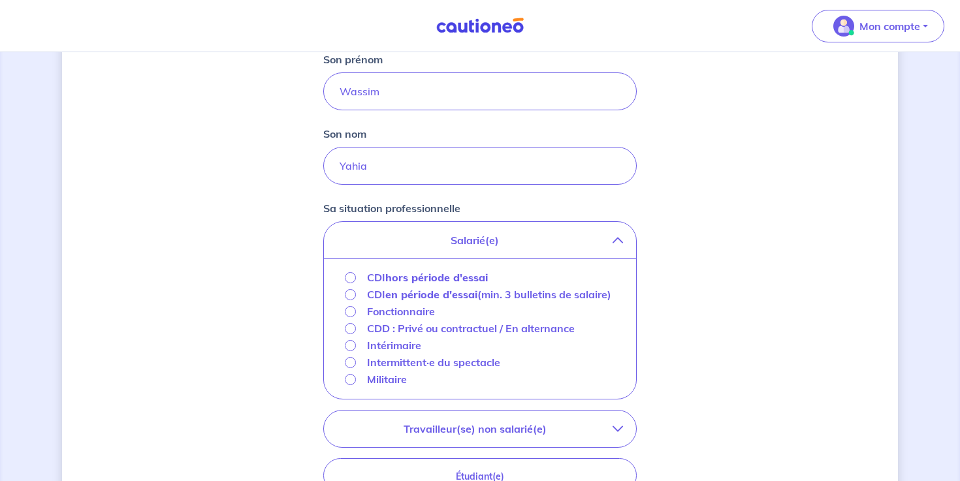
click at [451, 276] on strong "hors période d'essai" at bounding box center [436, 277] width 103 height 13
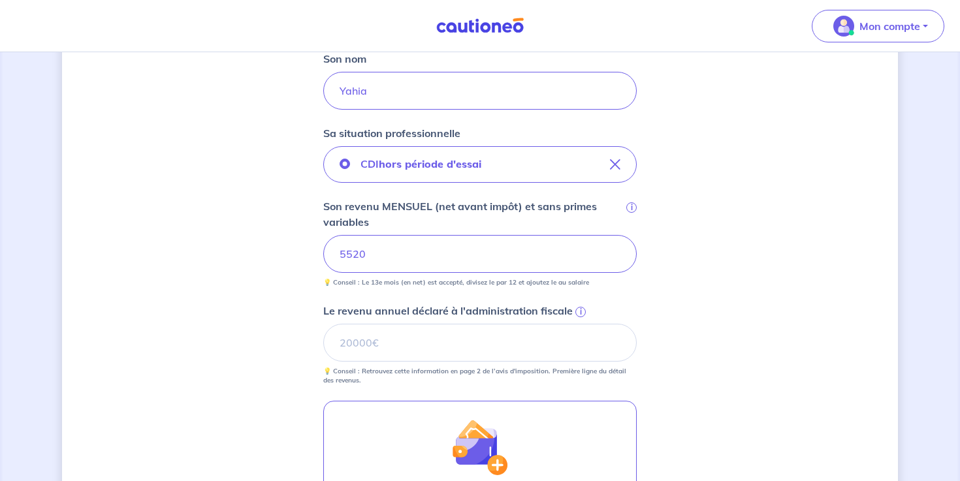
scroll to position [410, 0]
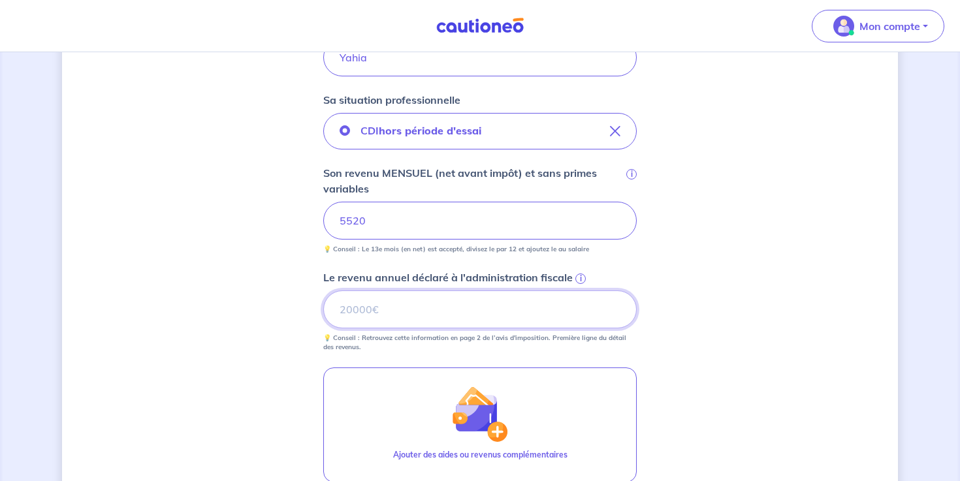
click at [498, 313] on input "Le revenu annuel déclaré à l'administration fiscale i" at bounding box center [479, 310] width 313 height 38
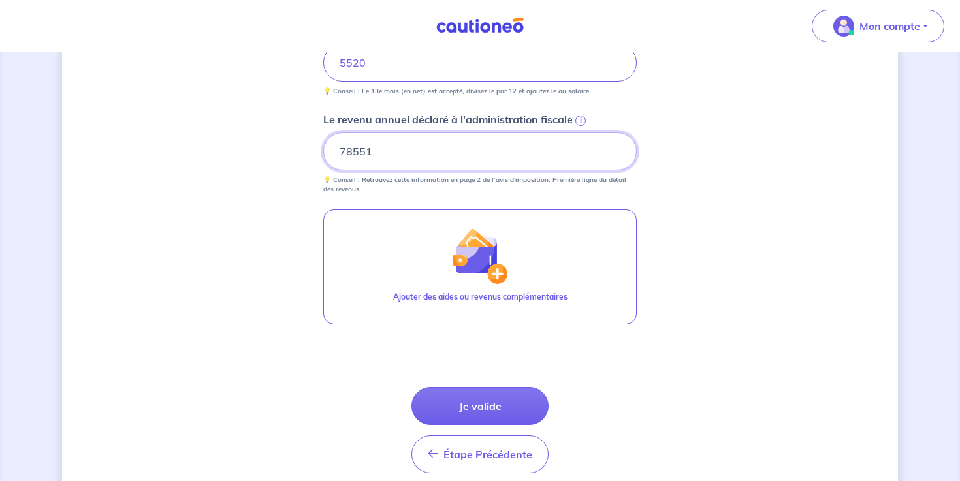
scroll to position [569, 0]
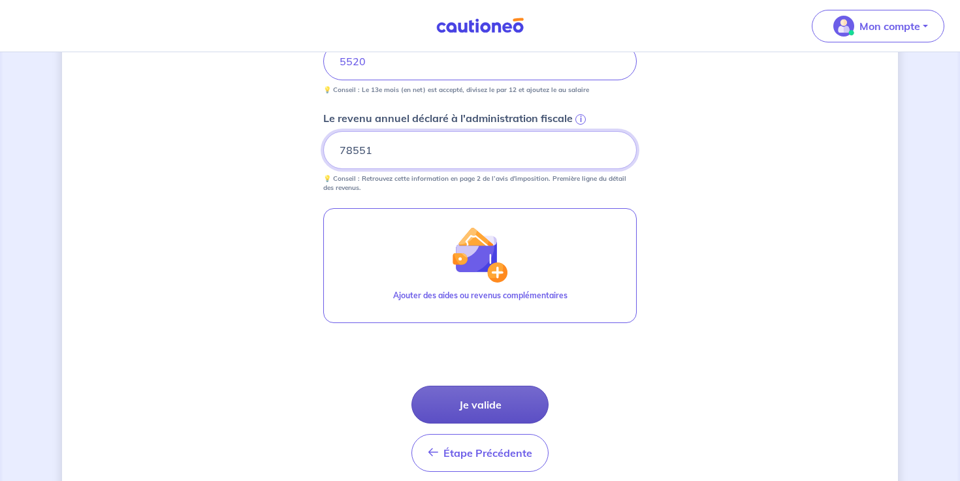
type input "78551"
click at [474, 404] on button "Je valide" at bounding box center [479, 405] width 137 height 38
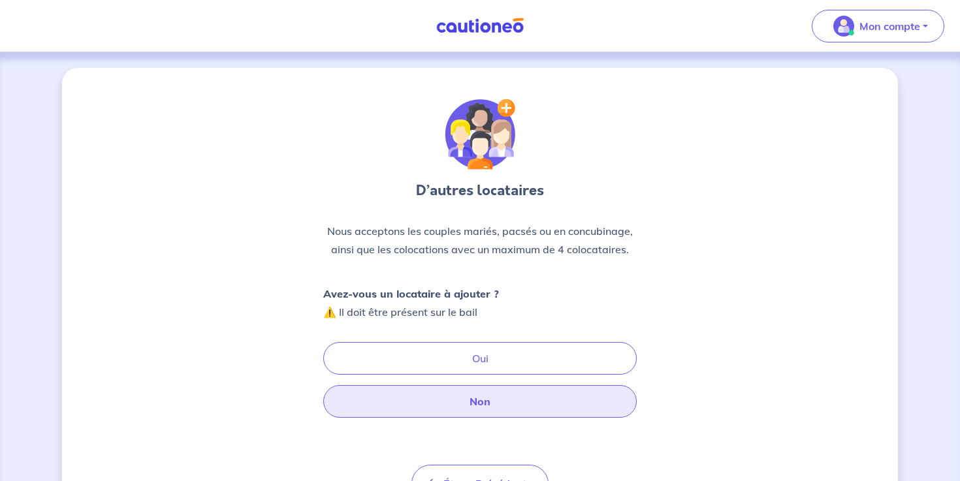
click at [517, 408] on button "Non" at bounding box center [479, 401] width 313 height 33
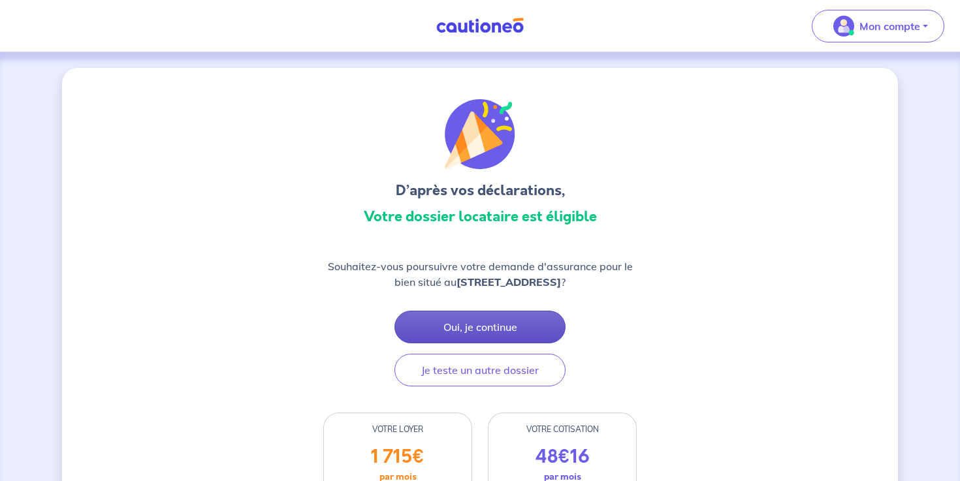
click at [502, 319] on button "Oui, je continue" at bounding box center [479, 327] width 171 height 33
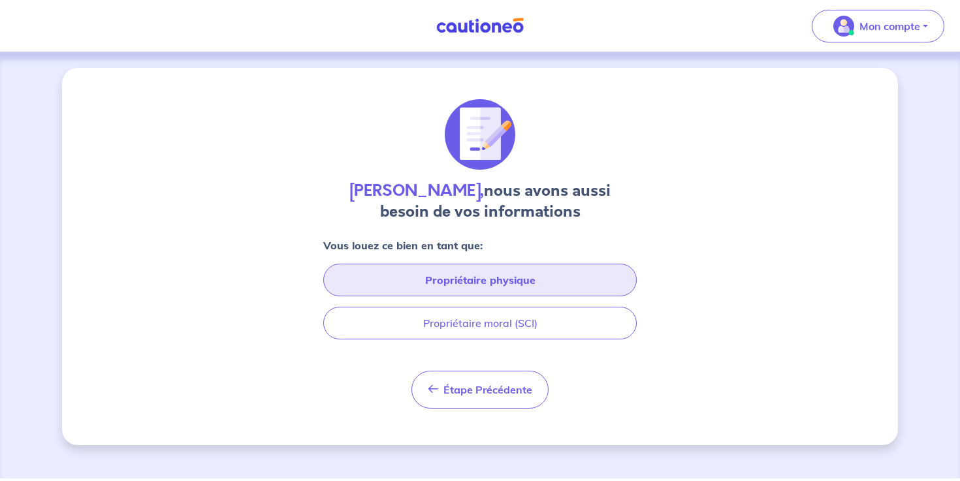
click at [497, 290] on button "Propriétaire physique" at bounding box center [479, 280] width 313 height 33
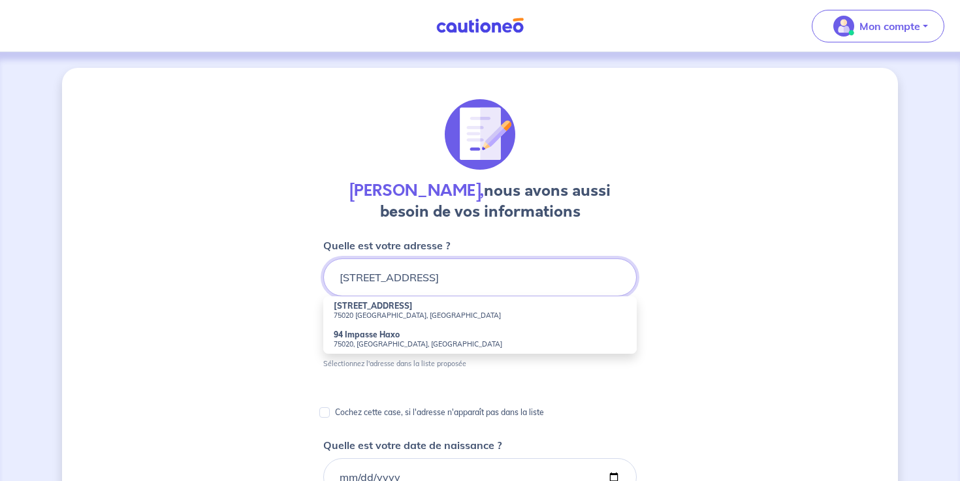
type input "[STREET_ADDRESS]"
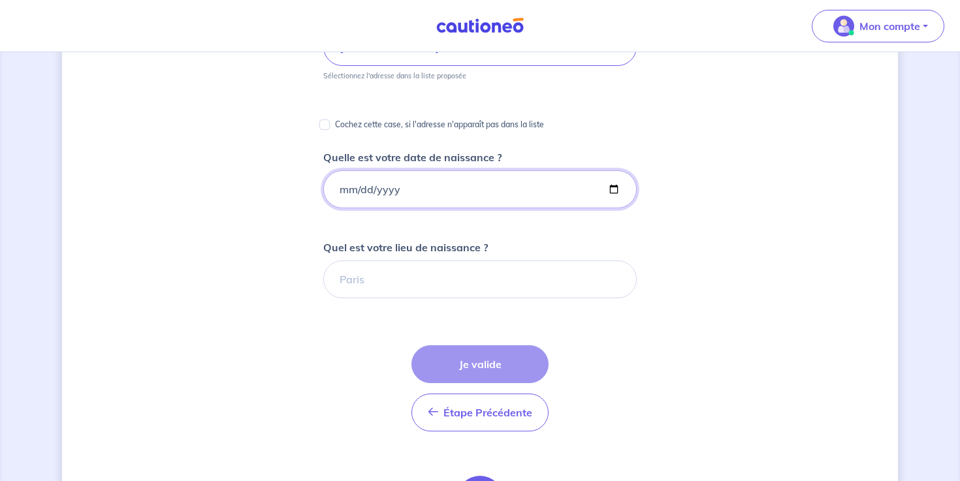
scroll to position [236, 0]
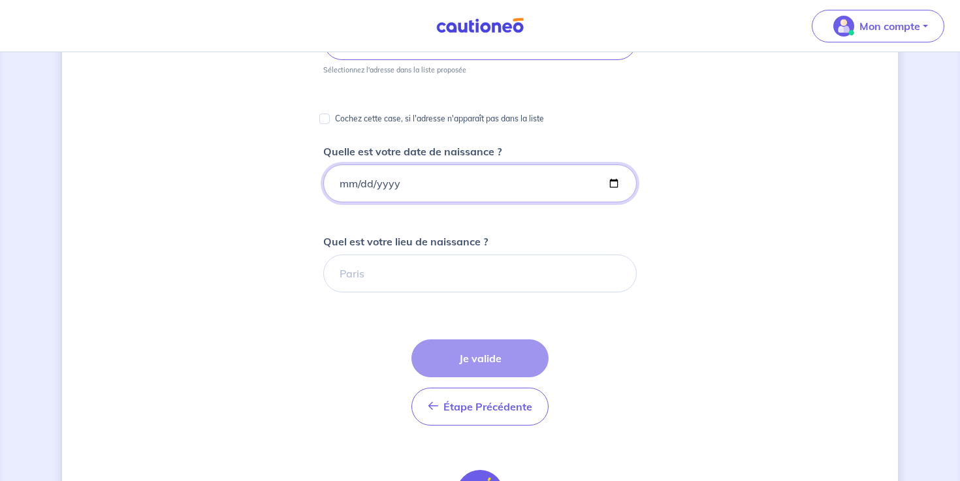
type input "[DATE]"
click at [724, 362] on div "[PERSON_NAME], nous avons aussi besoin de vos informations Quelle est votre adr…" at bounding box center [480, 253] width 836 height 845
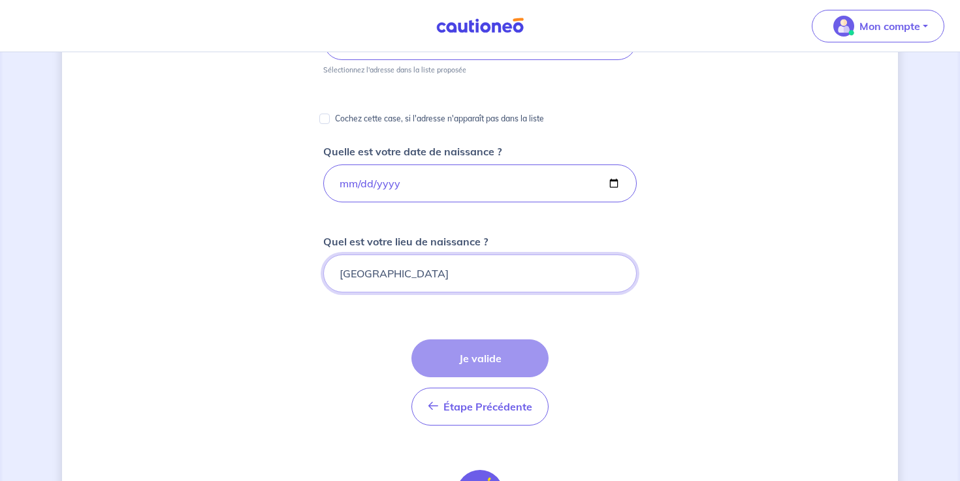
click at [406, 277] on input "[GEOGRAPHIC_DATA]" at bounding box center [479, 274] width 313 height 38
click at [658, 328] on div "[PERSON_NAME], nous avons aussi besoin de vos informations Quelle est votre adr…" at bounding box center [480, 253] width 836 height 845
click at [361, 278] on input "[GEOGRAPHIC_DATA]" at bounding box center [479, 274] width 313 height 38
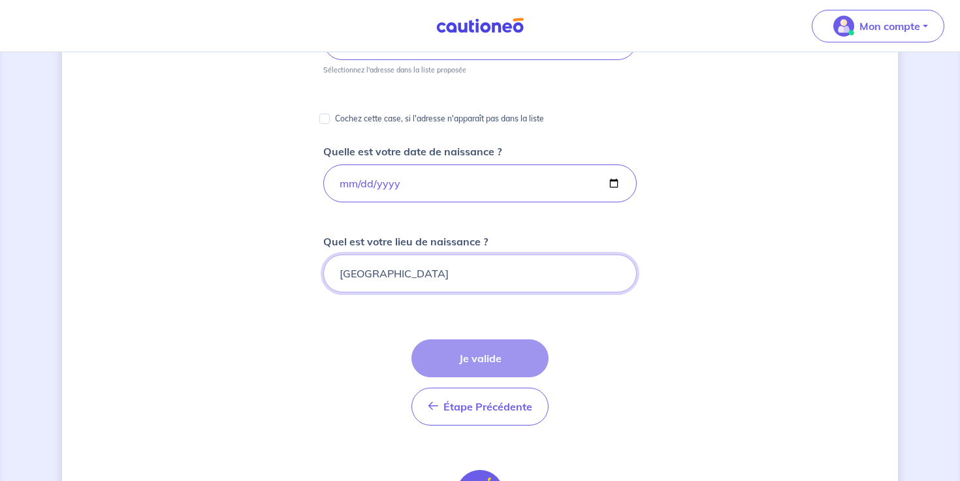
type input "[GEOGRAPHIC_DATA]"
click at [618, 325] on form "Quelle est votre adresse ? [STREET_ADDRESS] Sélectionnez l'adresse dans la list…" at bounding box center [479, 320] width 313 height 639
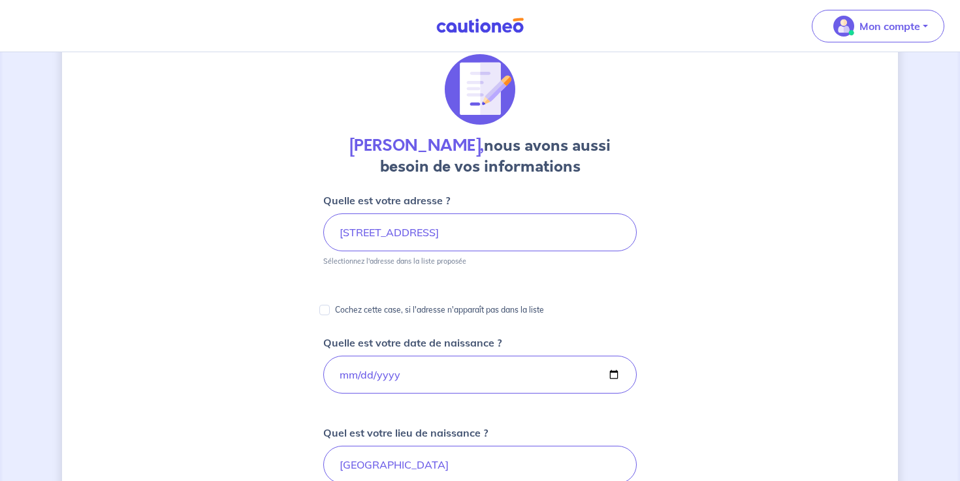
scroll to position [44, 0]
click at [482, 234] on input "[STREET_ADDRESS]" at bounding box center [479, 233] width 313 height 38
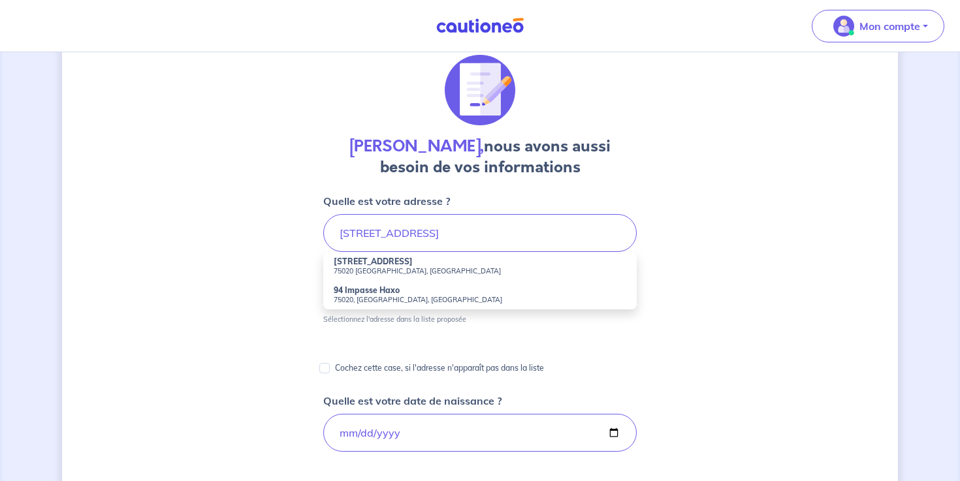
click at [362, 266] on strong "[STREET_ADDRESS]" at bounding box center [373, 262] width 79 height 10
type input "[STREET_ADDRESS]"
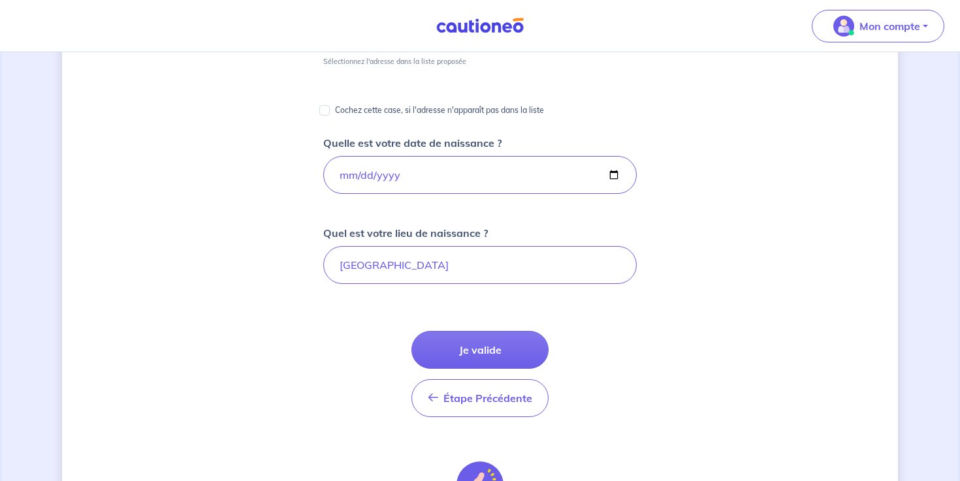
scroll to position [290, 0]
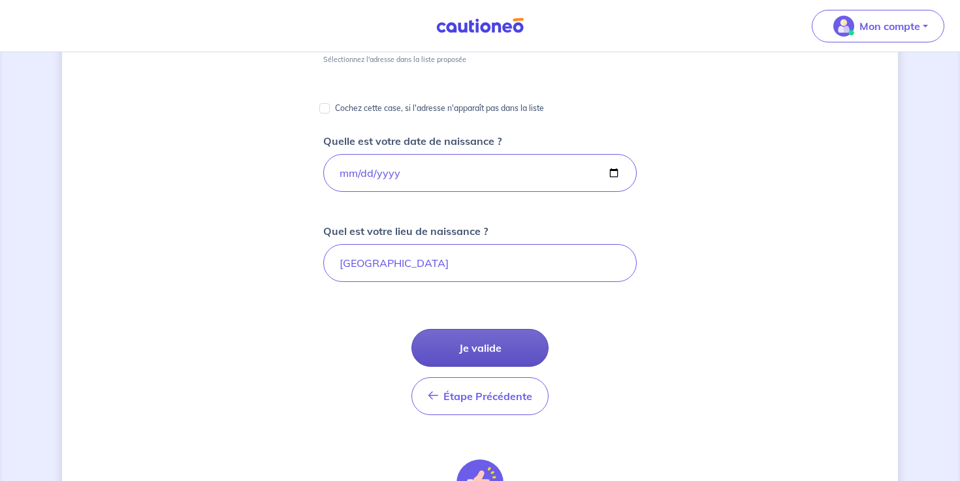
click at [486, 351] on button "Je valide" at bounding box center [479, 348] width 137 height 38
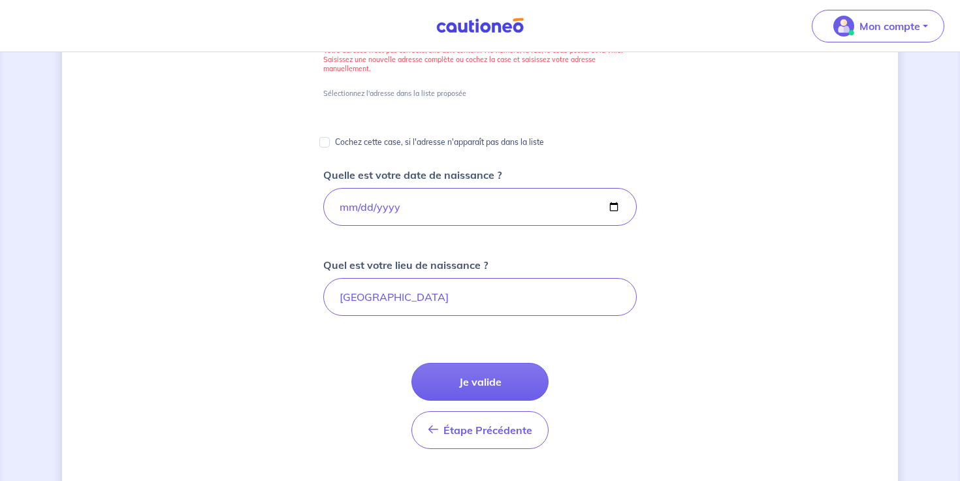
scroll to position [244, 0]
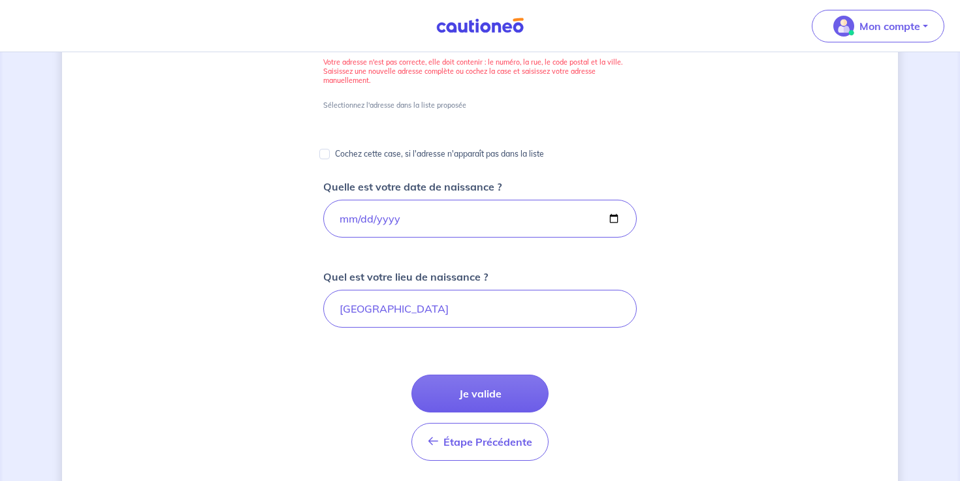
click at [408, 150] on p "Cochez cette case, si l'adresse n'apparaît pas dans la liste" at bounding box center [439, 154] width 209 height 16
click at [330, 150] on input "Cochez cette case, si l'adresse n'apparaît pas dans la liste" at bounding box center [324, 154] width 10 height 10
checkbox input "true"
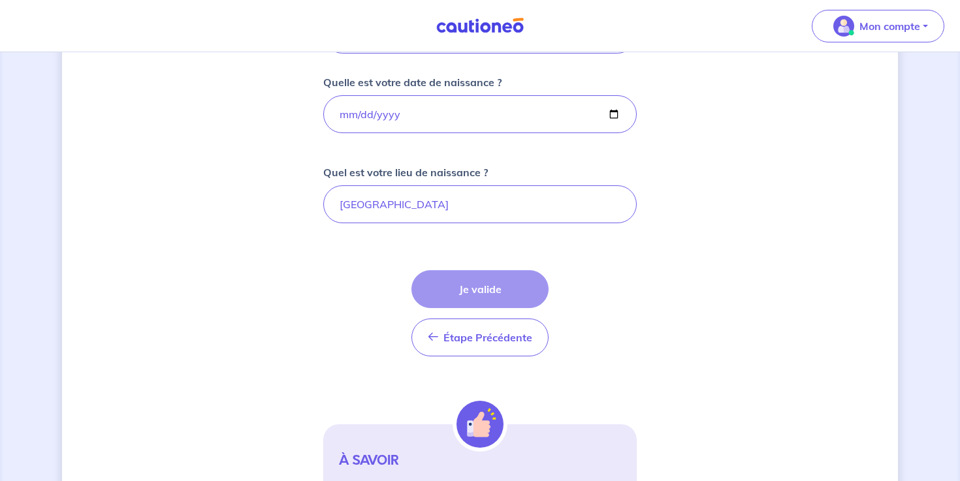
scroll to position [513, 0]
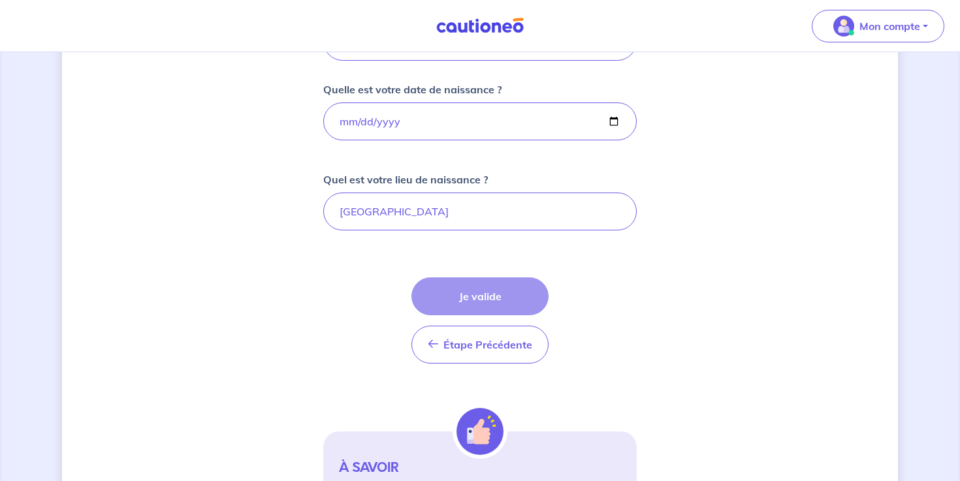
click at [491, 301] on div "Étape Précédente Précédent Je valide Je valide" at bounding box center [479, 321] width 137 height 86
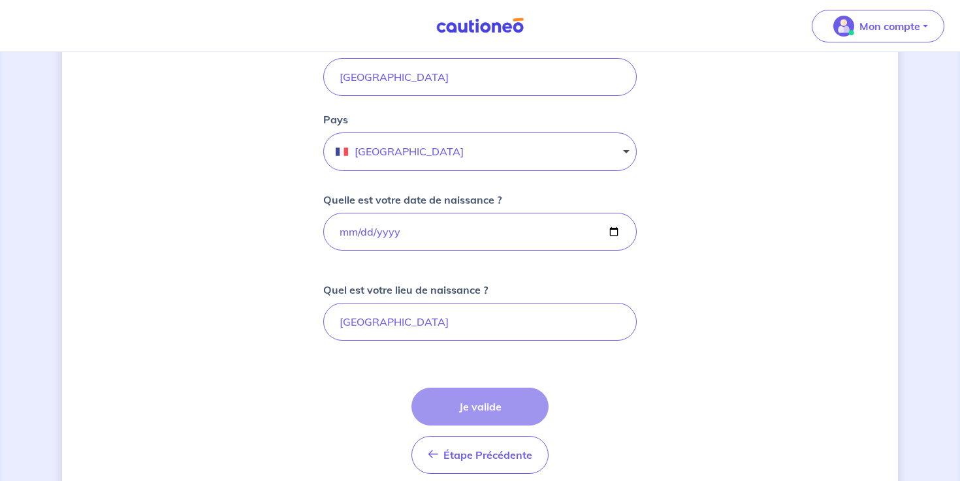
scroll to position [390, 0]
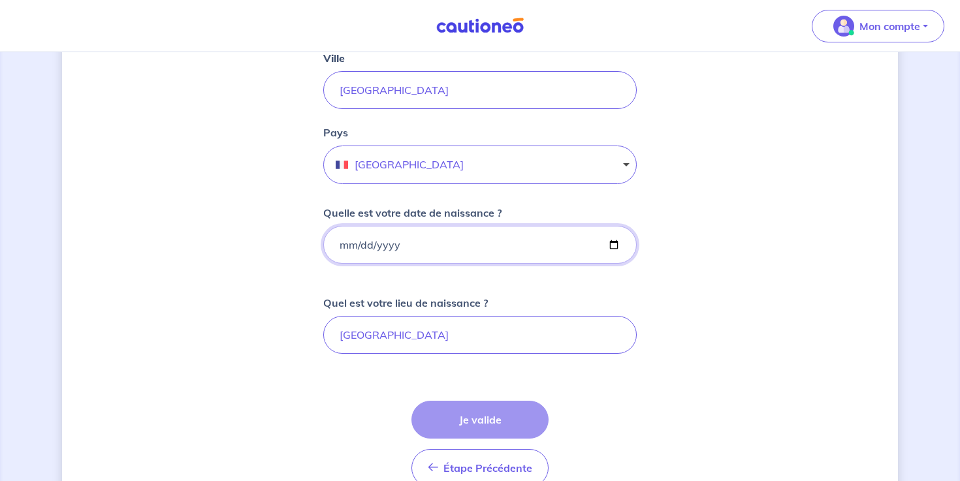
click at [484, 252] on input "[DATE]" at bounding box center [479, 245] width 313 height 38
click at [472, 338] on input "[GEOGRAPHIC_DATA]" at bounding box center [479, 335] width 313 height 38
click at [500, 424] on div "Étape Précédente Précédent Je valide Je valide" at bounding box center [479, 444] width 137 height 86
click at [460, 343] on input "[GEOGRAPHIC_DATA]" at bounding box center [479, 335] width 313 height 38
type input "[GEOGRAPHIC_DATA]"
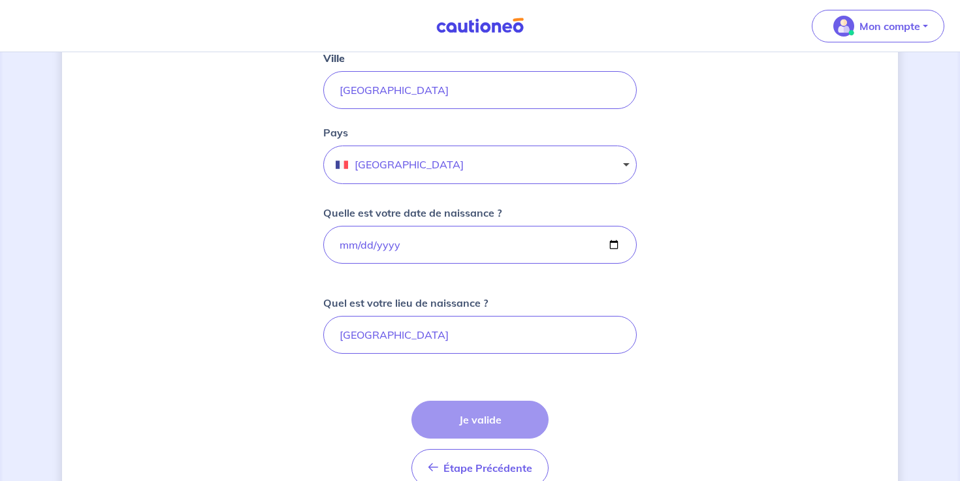
click at [574, 368] on form "Cochez cette case, si l'adresse n'apparaît pas dans la liste Numéro et nom de l…" at bounding box center [479, 275] width 313 height 854
click at [487, 430] on div "Étape Précédente Précédent Je valide Je valide" at bounding box center [479, 444] width 137 height 86
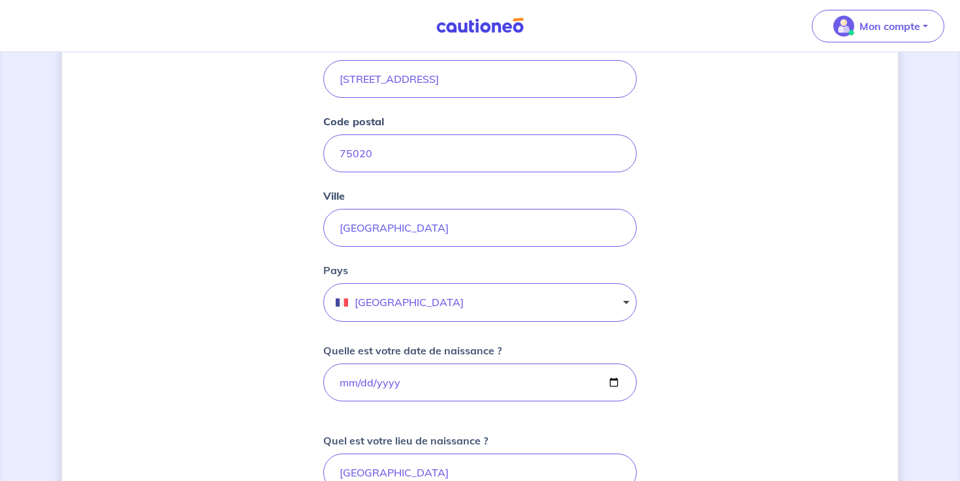
scroll to position [287, 0]
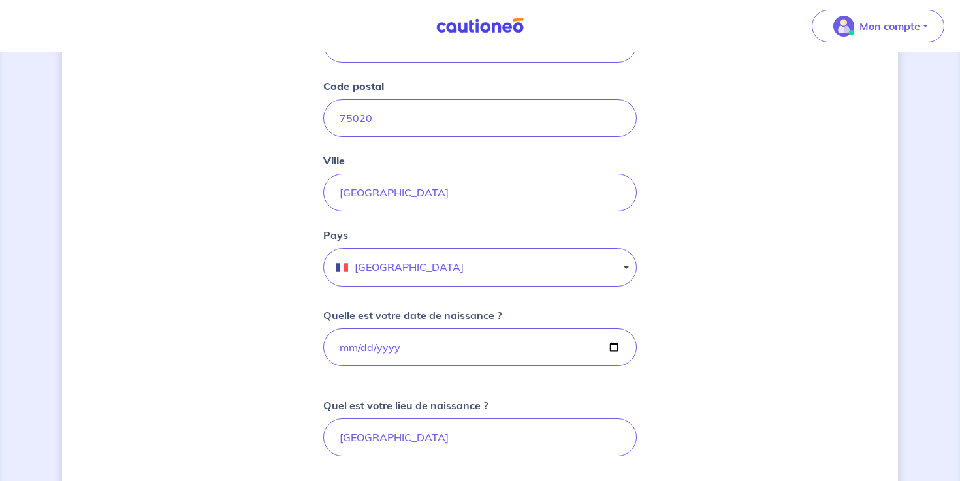
click at [622, 267] on button "[GEOGRAPHIC_DATA]" at bounding box center [479, 267] width 313 height 39
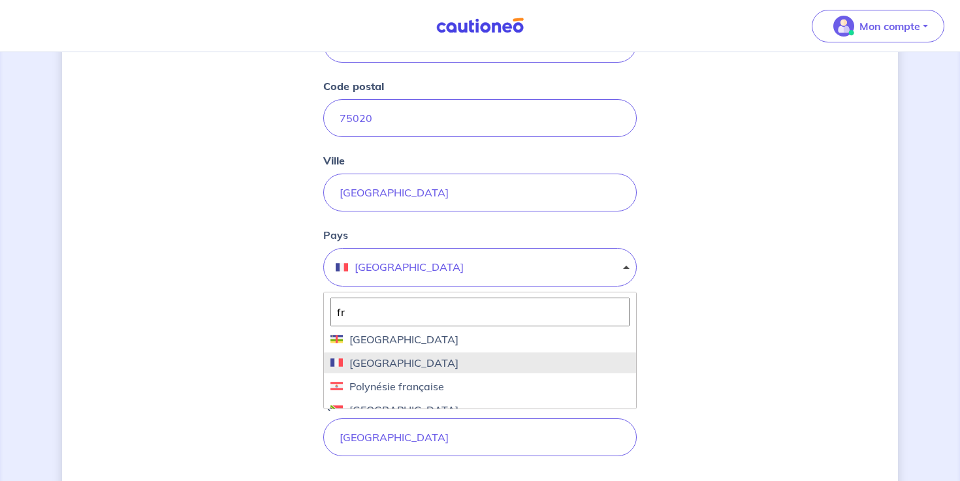
type input "fr"
click at [355, 364] on span "[GEOGRAPHIC_DATA]" at bounding box center [401, 363] width 116 height 16
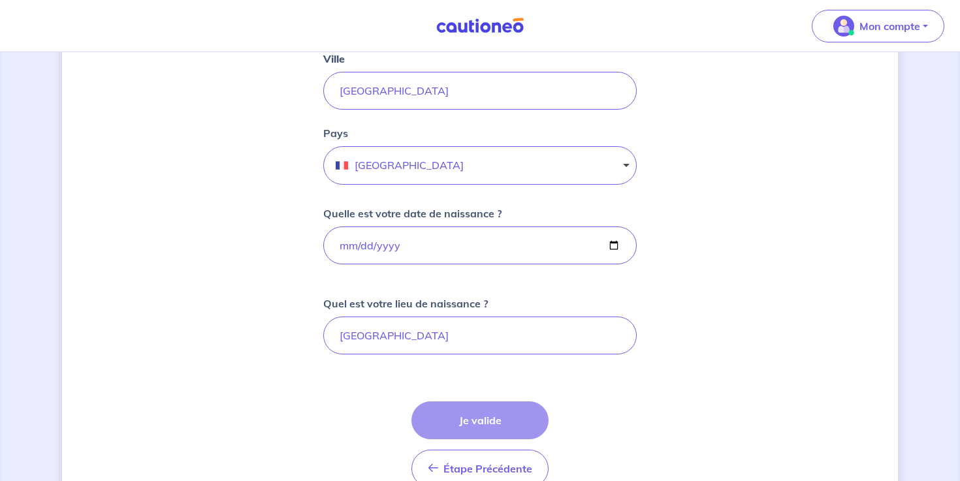
scroll to position [468, 0]
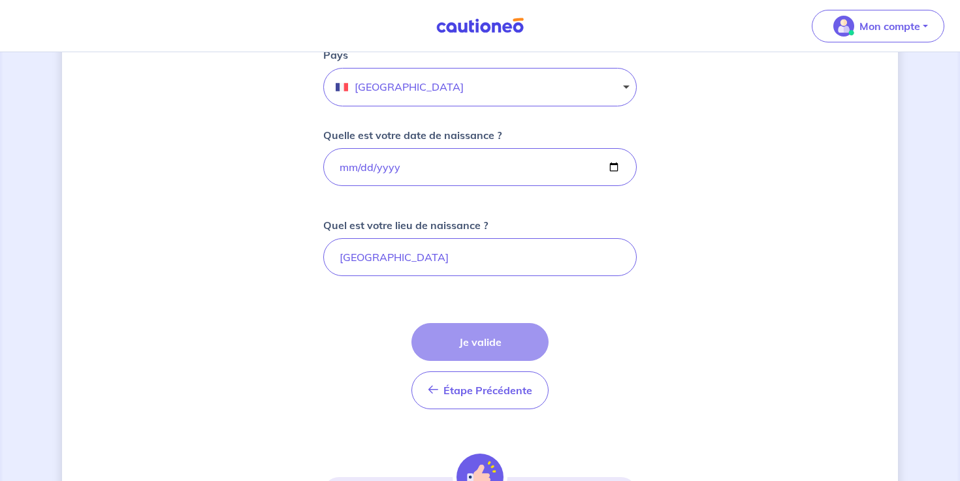
click at [493, 339] on div "Étape Précédente Précédent Je valide Je valide" at bounding box center [479, 366] width 137 height 86
click at [432, 265] on input "[GEOGRAPHIC_DATA]" at bounding box center [479, 257] width 313 height 38
click at [650, 342] on div "[PERSON_NAME], nous avons aussi besoin de vos informations Cochez cette case, s…" at bounding box center [480, 130] width 836 height 1060
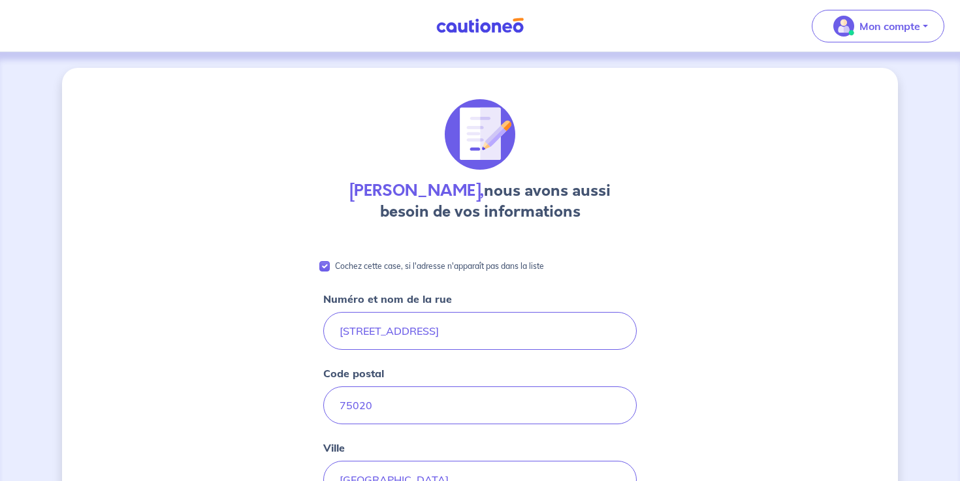
scroll to position [0, 0]
click at [871, 34] on span "Mon compte" at bounding box center [874, 26] width 92 height 21
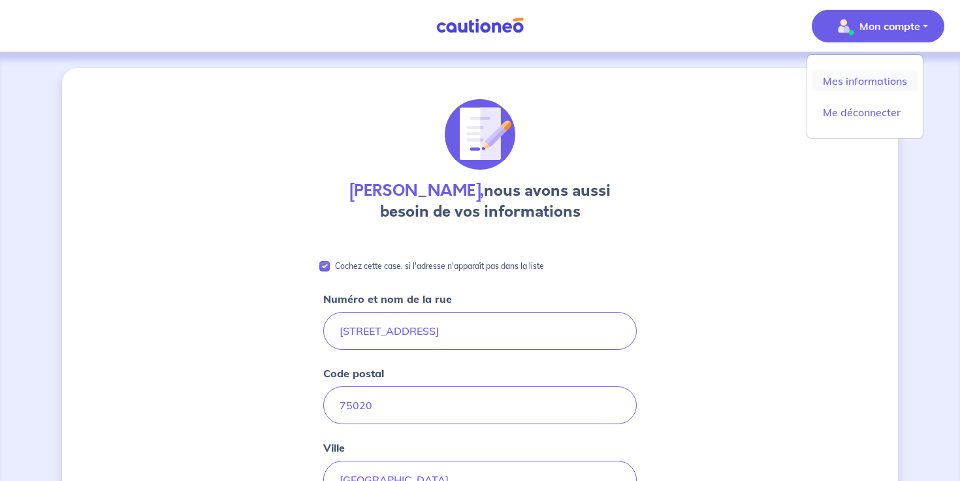
click at [861, 78] on link "Mes informations" at bounding box center [864, 81] width 105 height 21
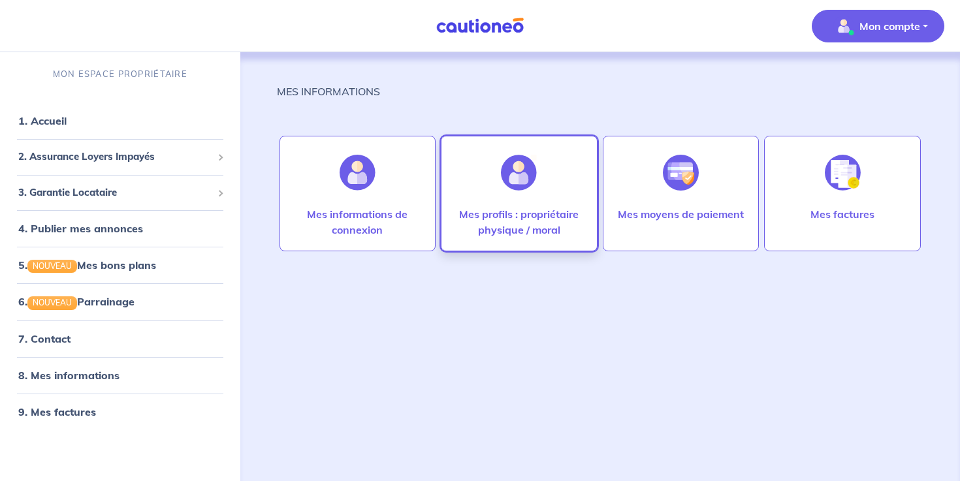
click at [515, 204] on div at bounding box center [518, 172] width 57 height 67
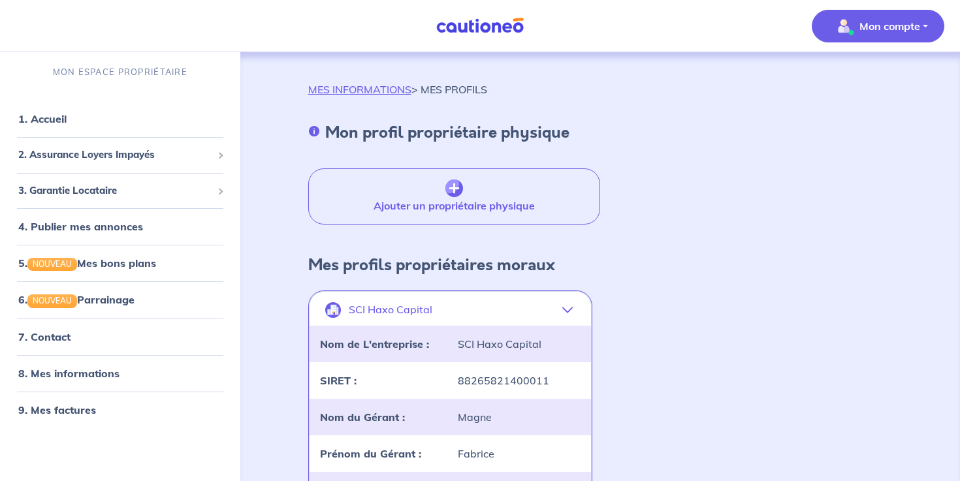
scroll to position [3, 0]
click at [450, 180] on img "button" at bounding box center [454, 188] width 18 height 18
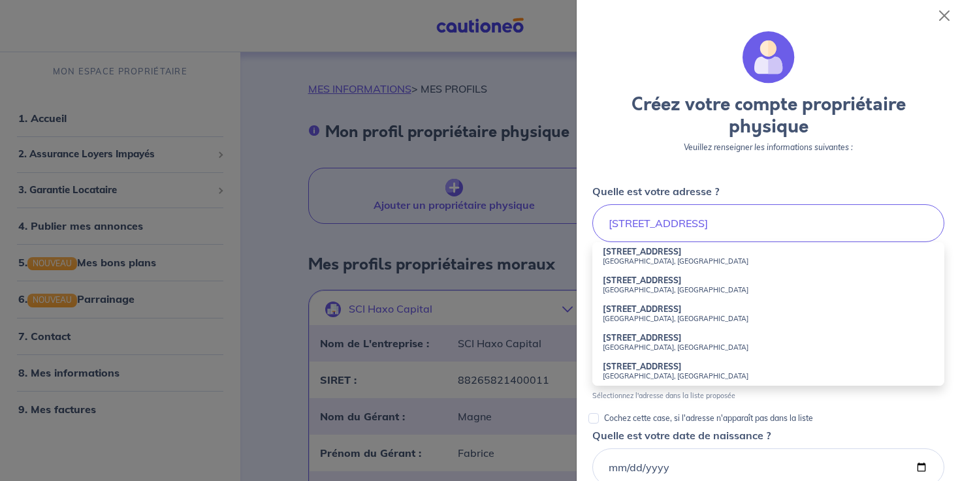
click at [662, 251] on li "[STREET_ADDRESS]" at bounding box center [768, 256] width 352 height 29
type input "[STREET_ADDRESS]"
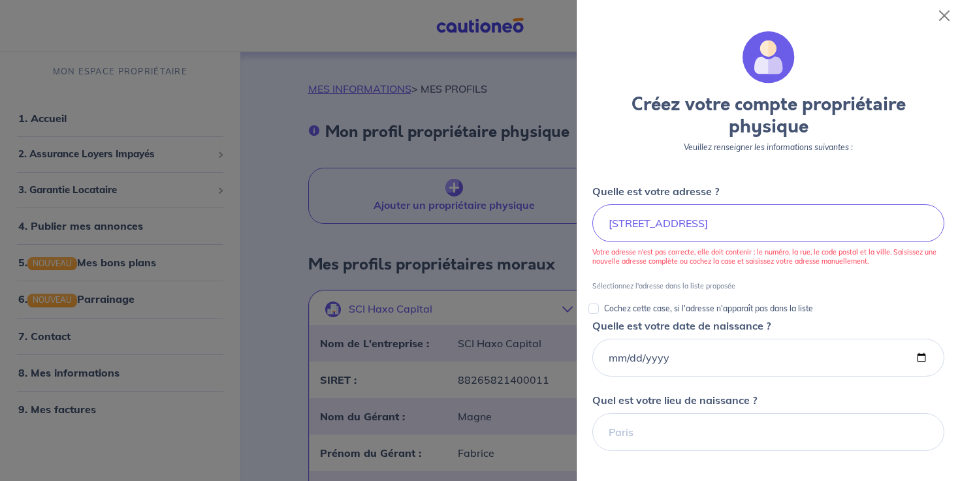
click at [626, 310] on p "Cochez cette case, si l'adresse n'apparaît pas dans la liste" at bounding box center [708, 309] width 209 height 16
click at [599, 310] on input "Cochez cette case, si l'adresse n'apparaît pas dans la liste" at bounding box center [593, 309] width 10 height 10
checkbox input "true"
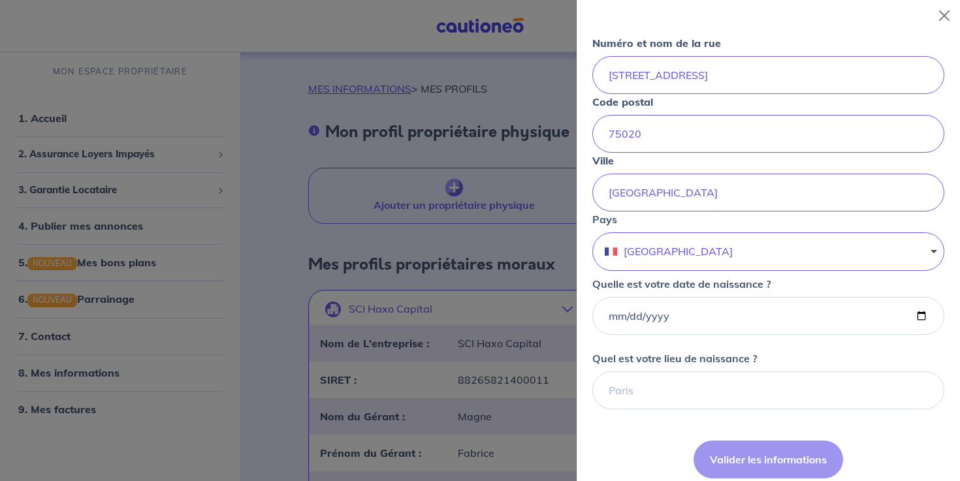
scroll to position [168, 0]
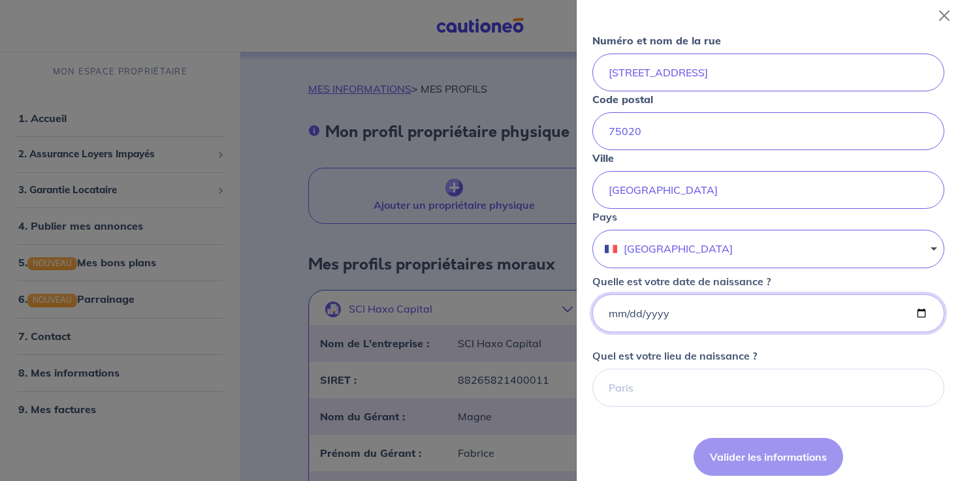
click at [615, 312] on input "Quelle est votre date de naissance ?" at bounding box center [768, 314] width 352 height 38
type input "[DATE]"
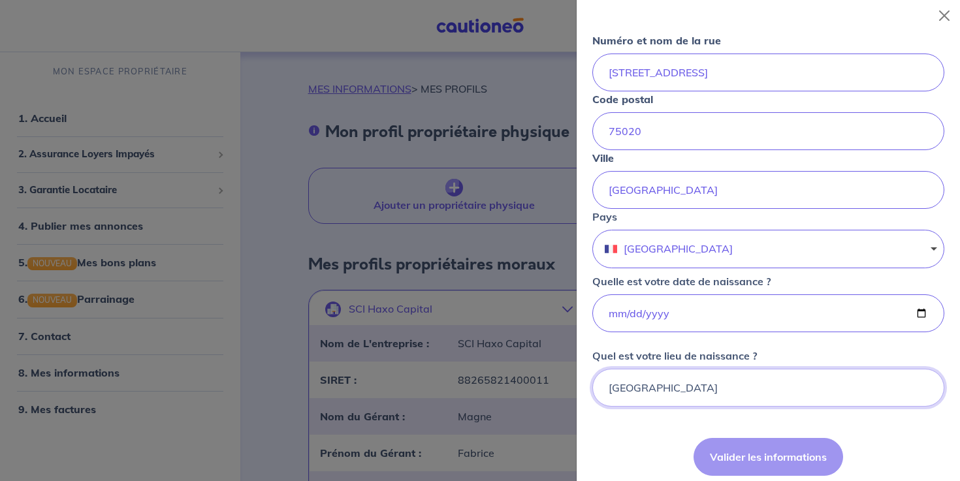
type input "[GEOGRAPHIC_DATA]"
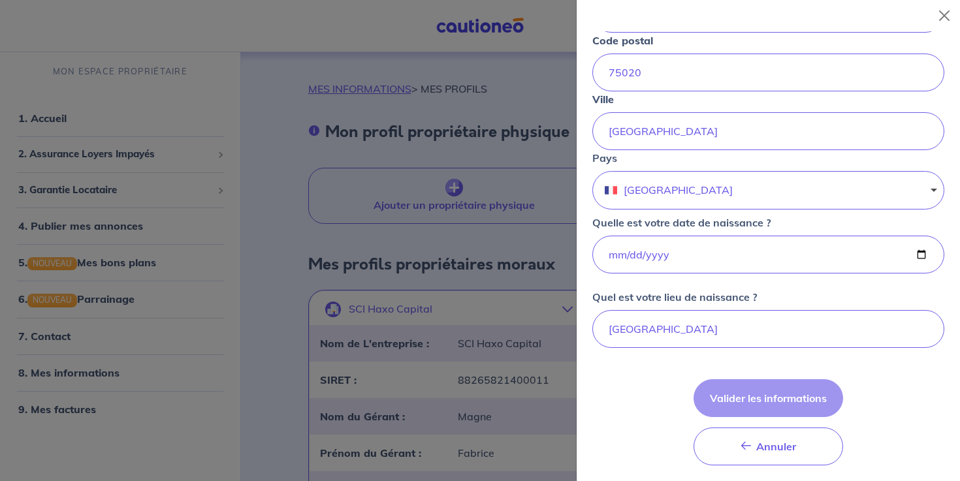
scroll to position [271, 0]
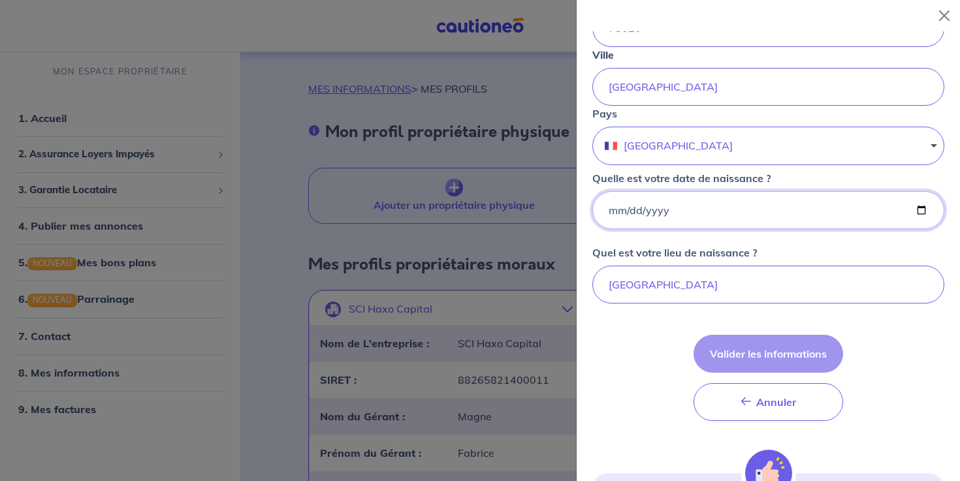
click at [738, 208] on input "[DATE]" at bounding box center [768, 210] width 352 height 38
click at [897, 338] on form "Créez votre compte propriétaire physique Veuillez renseigner les informations s…" at bounding box center [768, 179] width 352 height 839
click at [771, 346] on div "Annuler Annuler Valider les informations" at bounding box center [769, 378] width 150 height 86
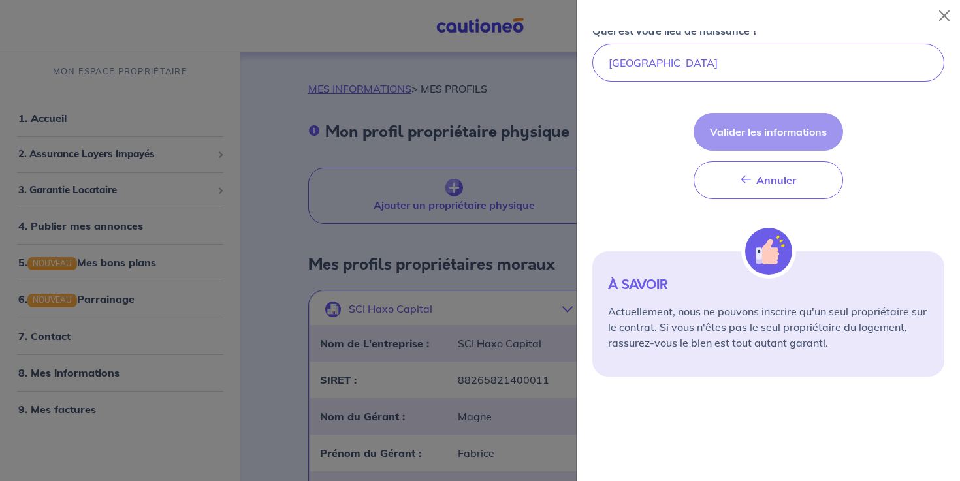
scroll to position [492, 0]
click at [775, 129] on div "Annuler Annuler Valider les informations" at bounding box center [769, 157] width 150 height 86
click at [775, 130] on div "Annuler Annuler Valider les informations" at bounding box center [769, 157] width 150 height 86
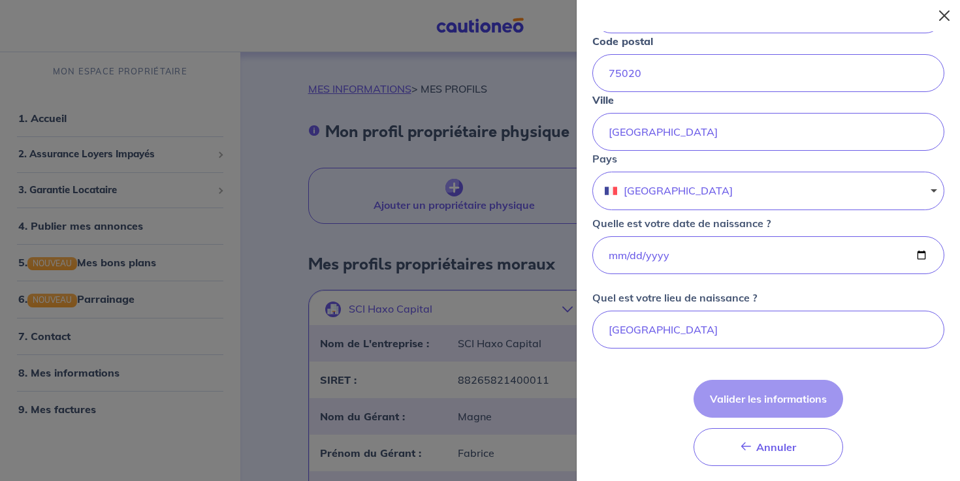
scroll to position [221, 0]
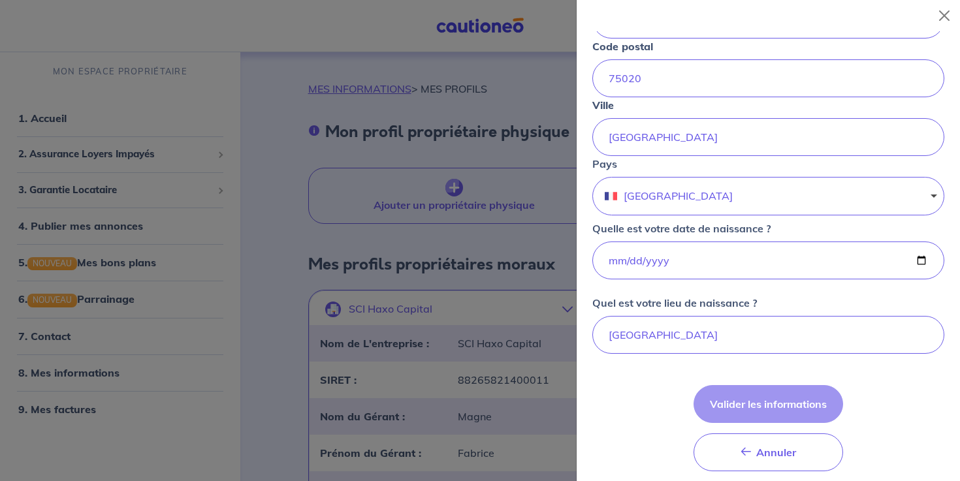
drag, startPoint x: 948, startPoint y: 14, endPoint x: 907, endPoint y: 35, distance: 47.0
click at [949, 14] on button "Close" at bounding box center [944, 15] width 21 height 21
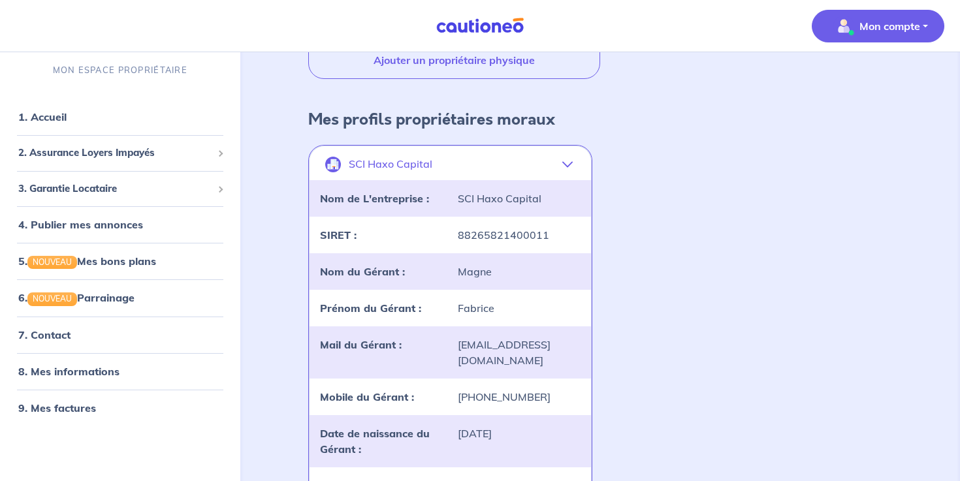
scroll to position [111, 0]
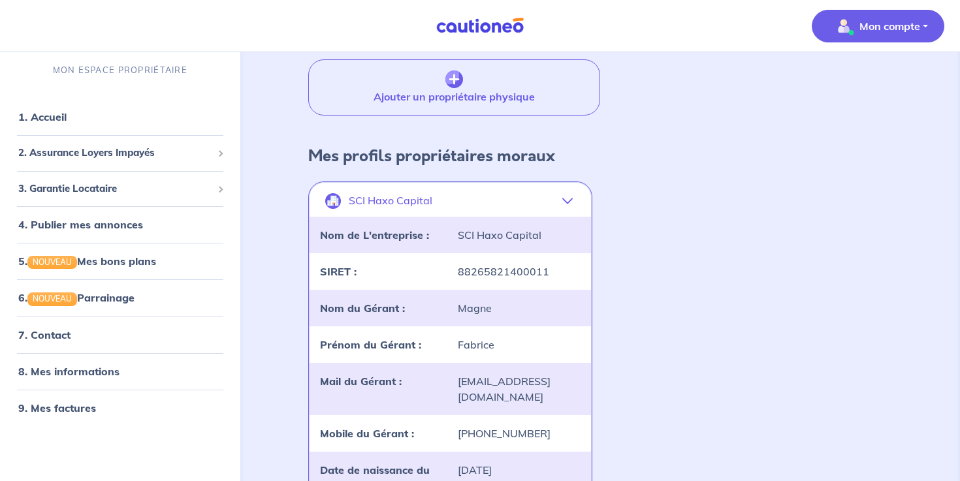
click at [564, 201] on icon "button" at bounding box center [567, 201] width 10 height 10
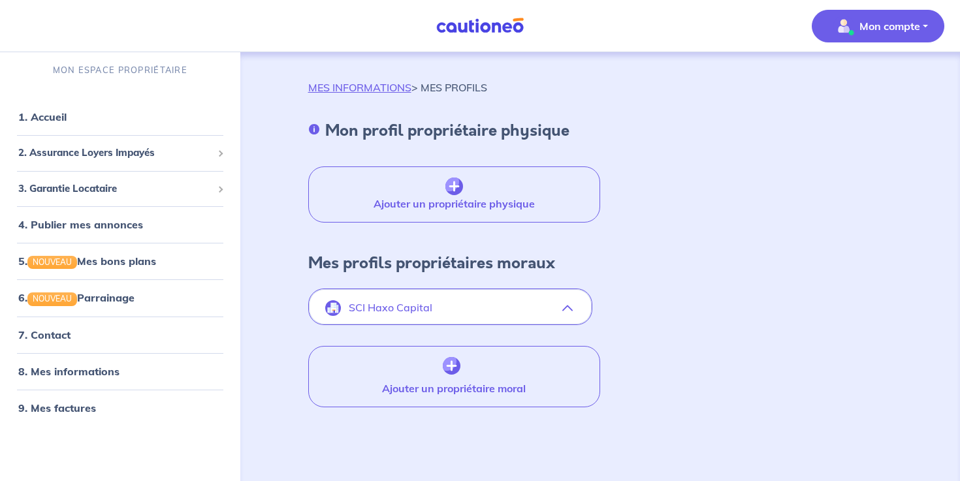
scroll to position [4, 0]
click at [68, 334] on link "7. Contact" at bounding box center [43, 335] width 51 height 13
click at [46, 110] on link "1. Accueil" at bounding box center [42, 116] width 48 height 13
